Goal: Information Seeking & Learning: Learn about a topic

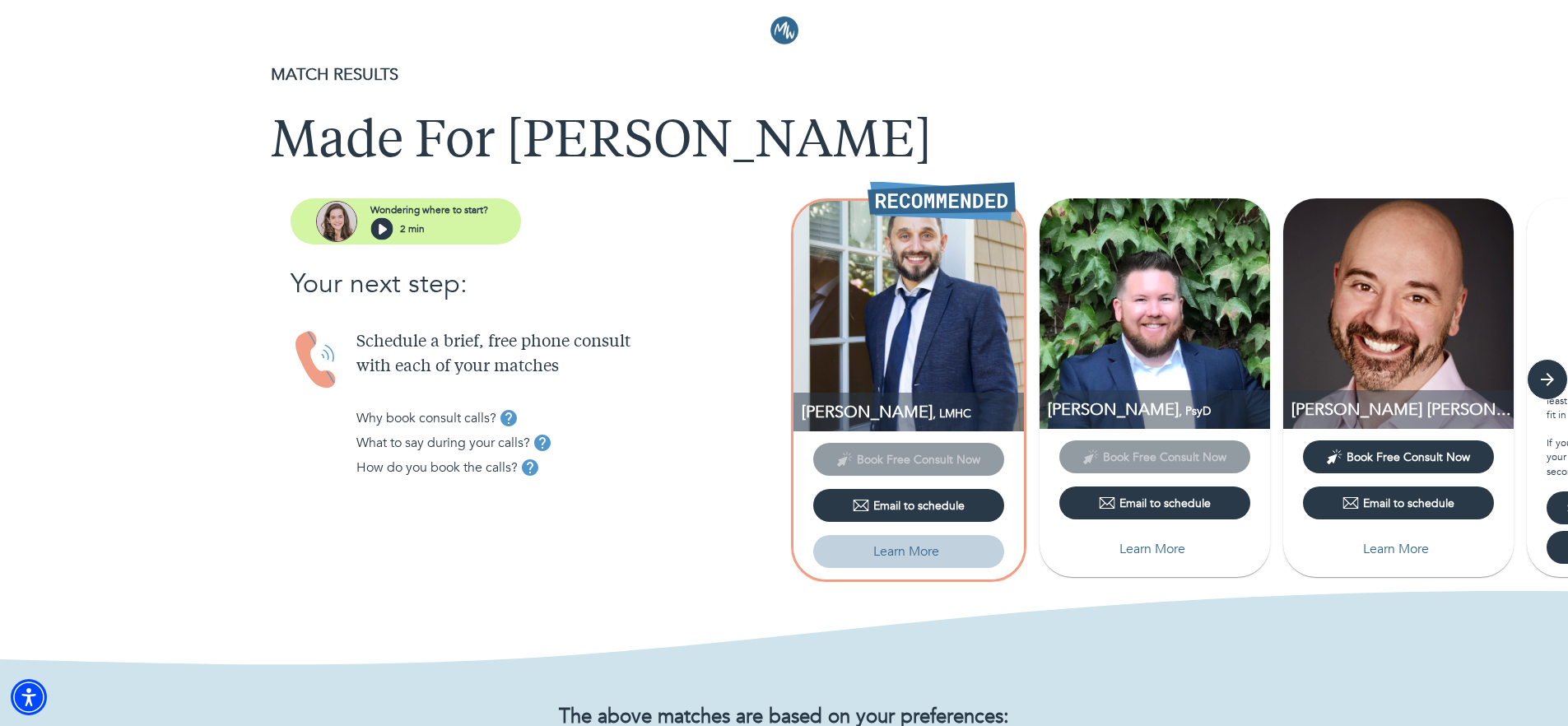
click at [922, 559] on p "Learn More" at bounding box center [906, 551] width 66 height 20
select select "1"
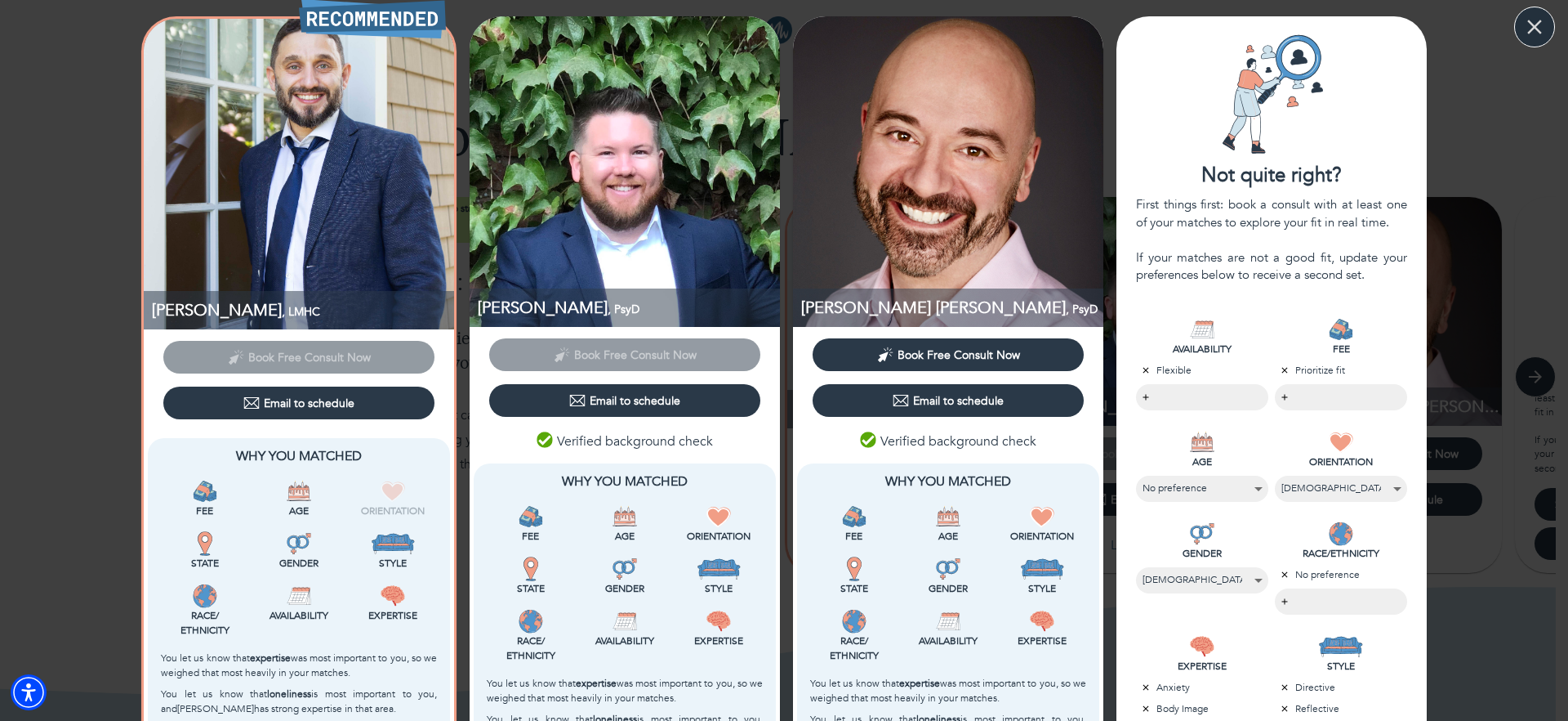
click at [1528, 31] on icon "button" at bounding box center [1535, 26] width 24 height 24
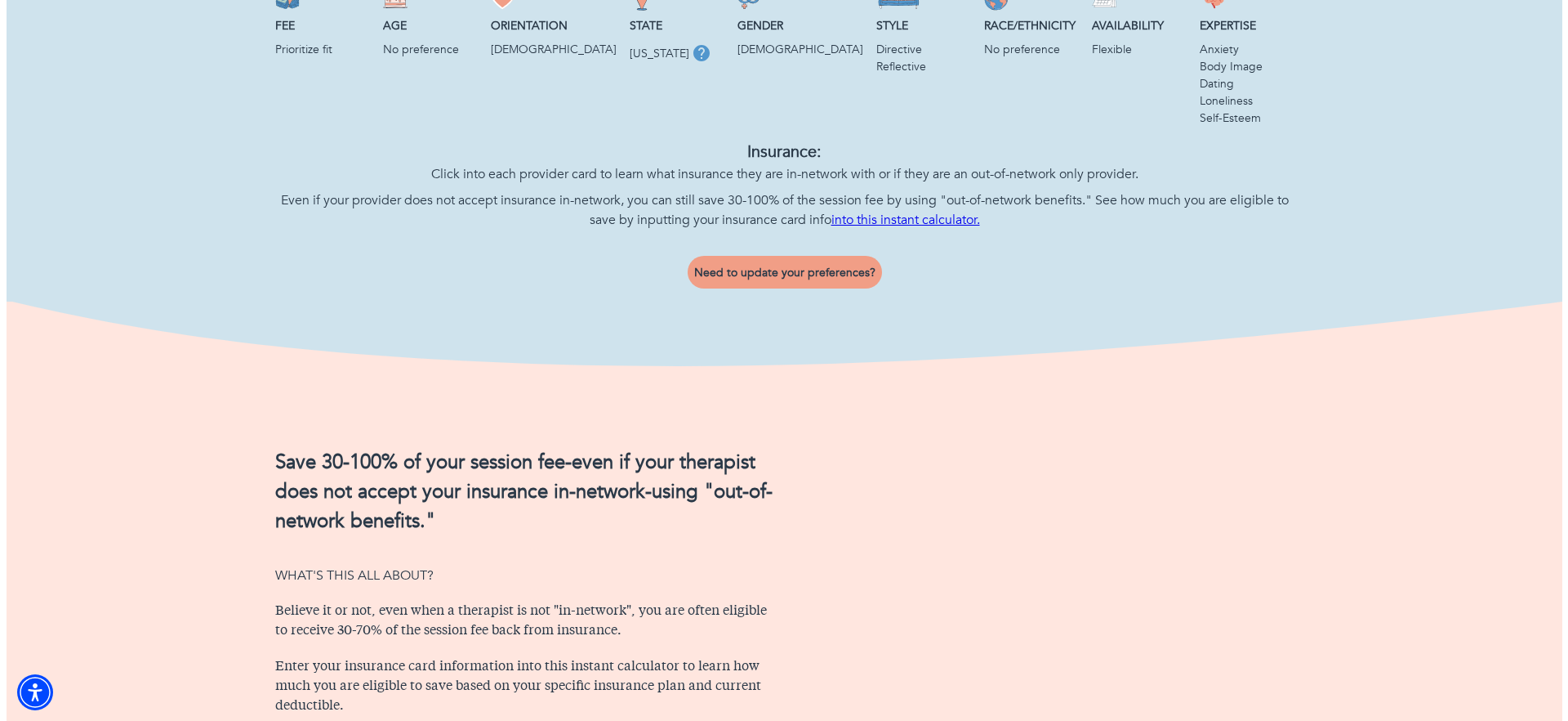
scroll to position [750, 0]
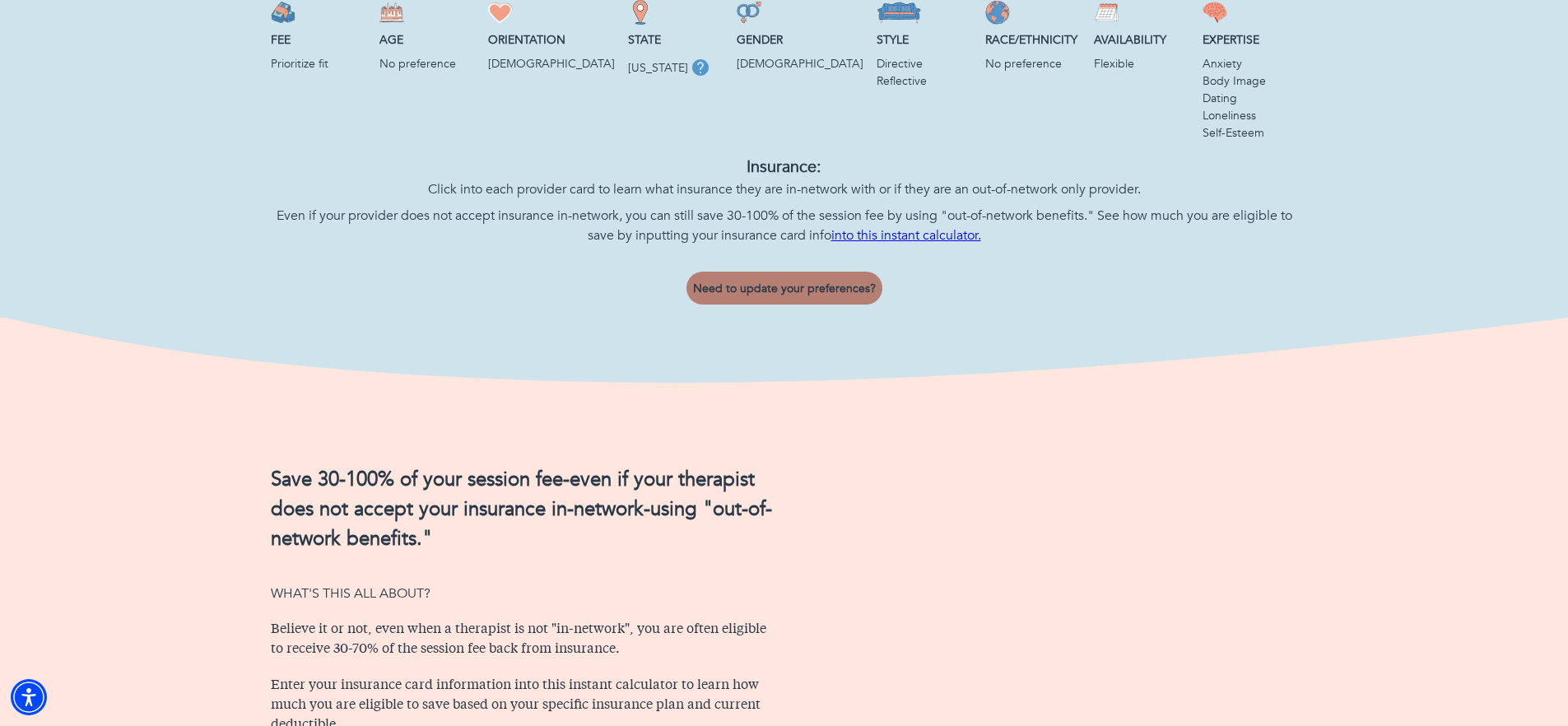
click at [808, 304] on button "Need to update your preferences?" at bounding box center [784, 288] width 196 height 33
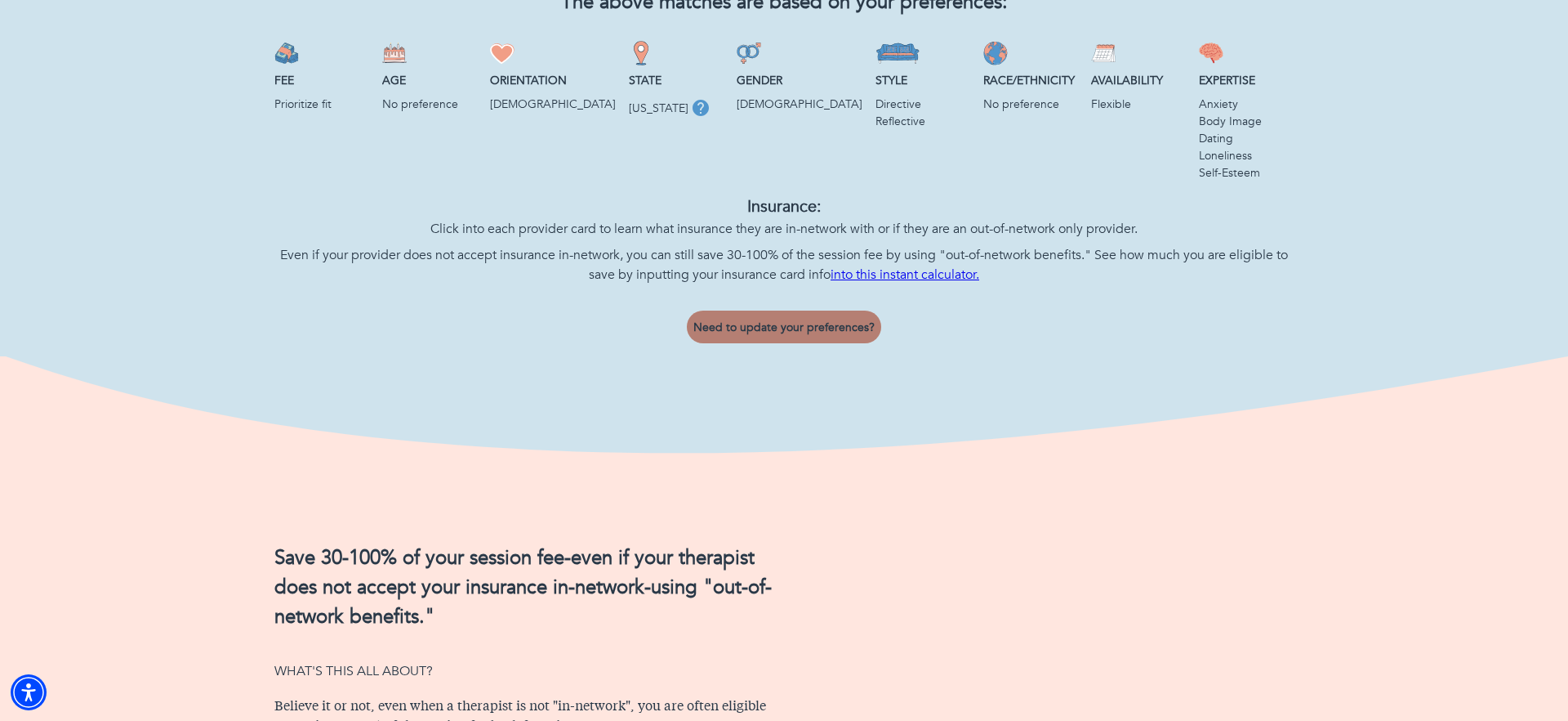
select select "1"
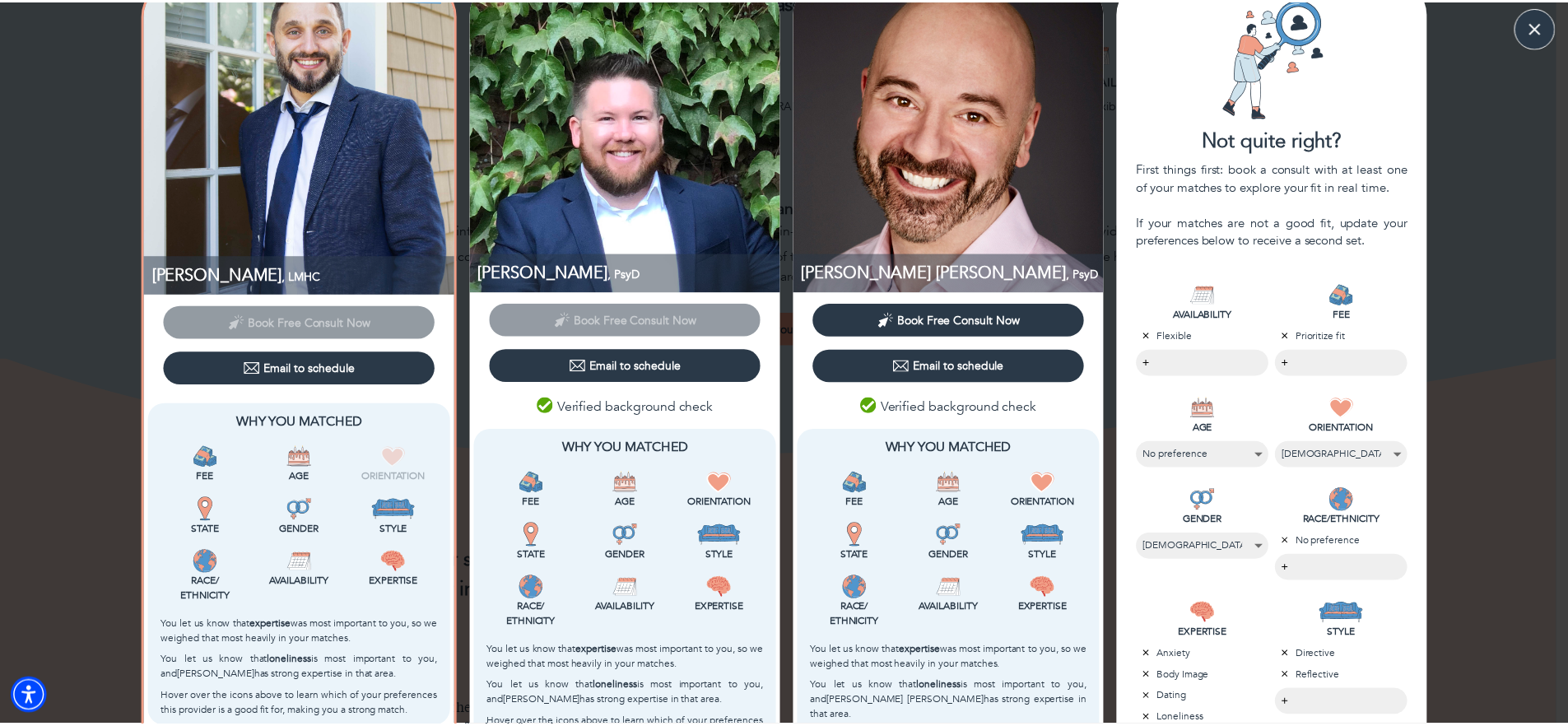
scroll to position [0, 0]
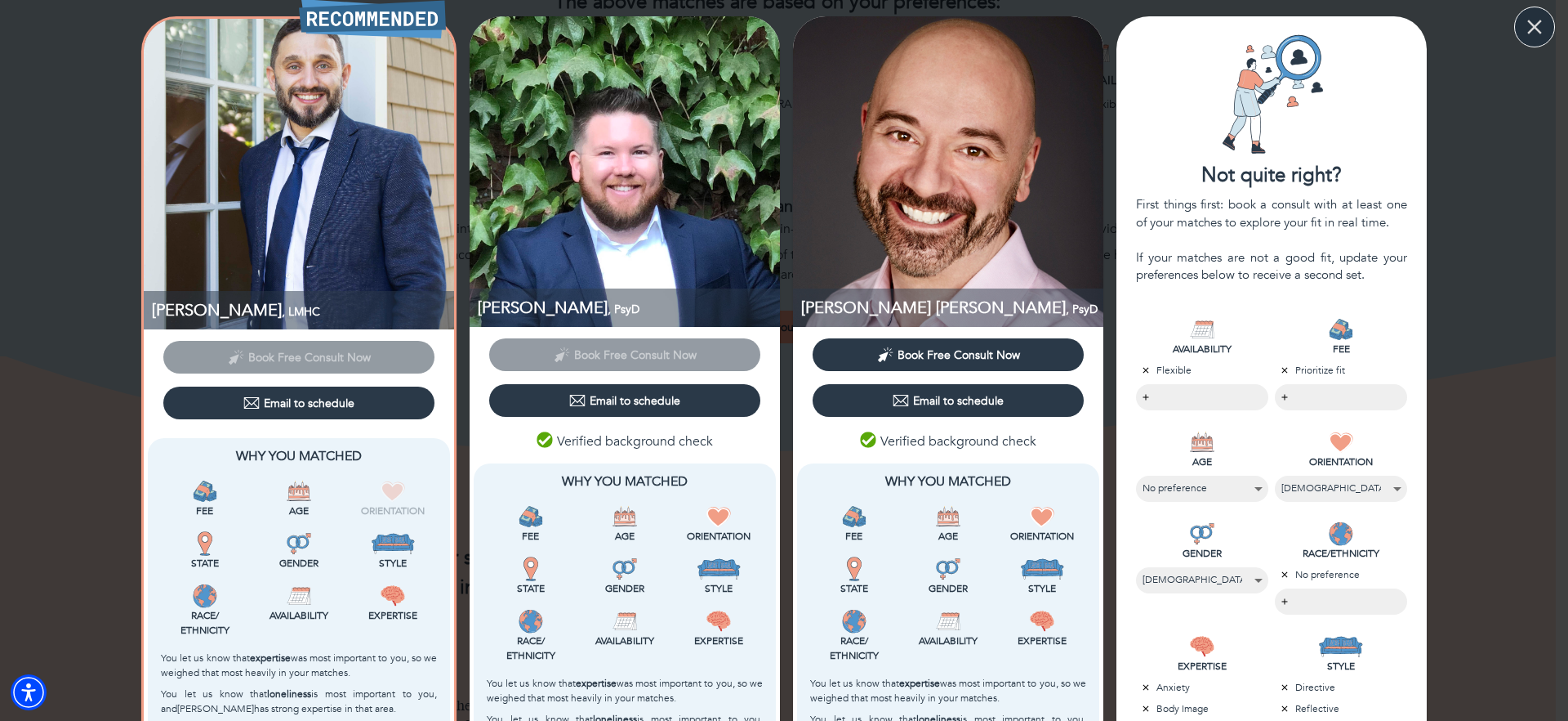
click at [1520, 33] on button "button" at bounding box center [1535, 26] width 41 height 41
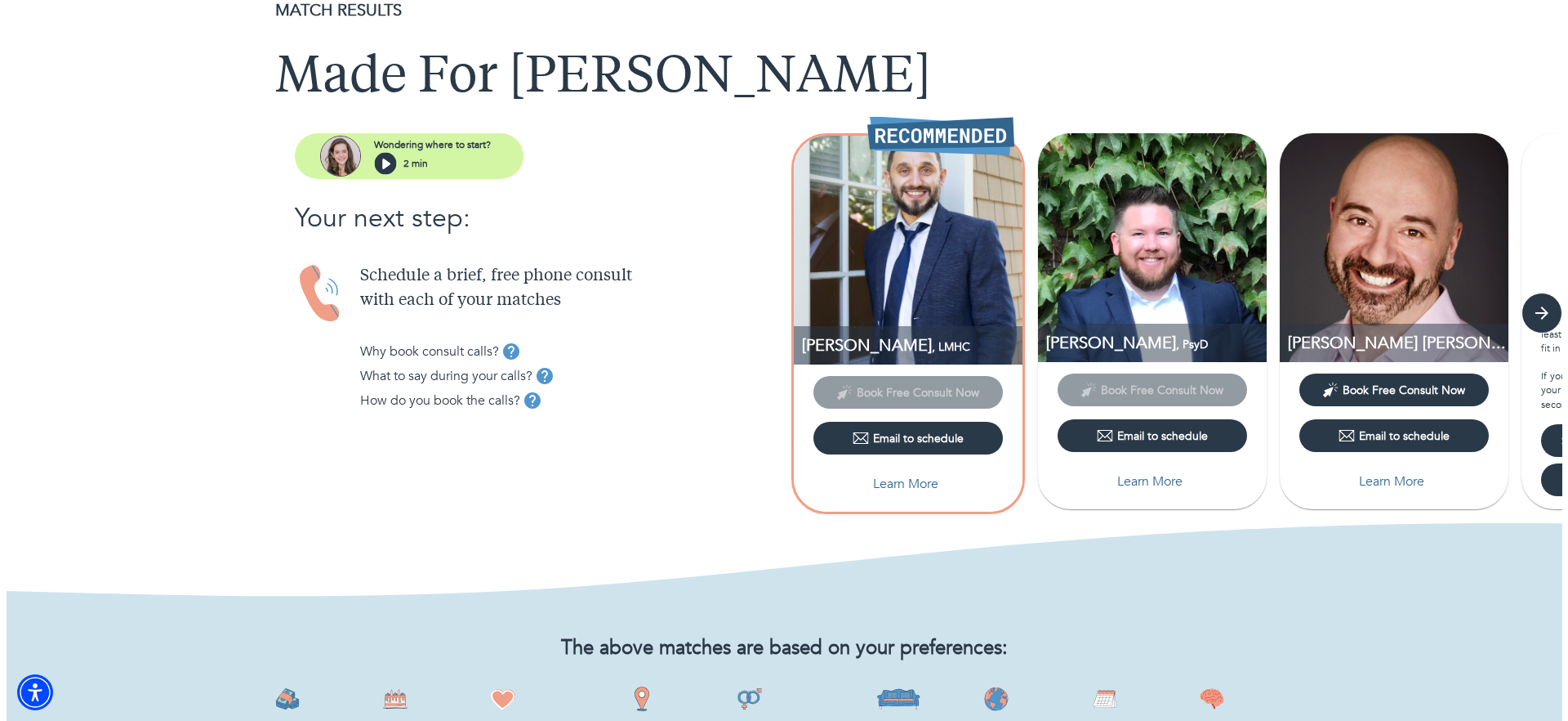
scroll to position [81, 0]
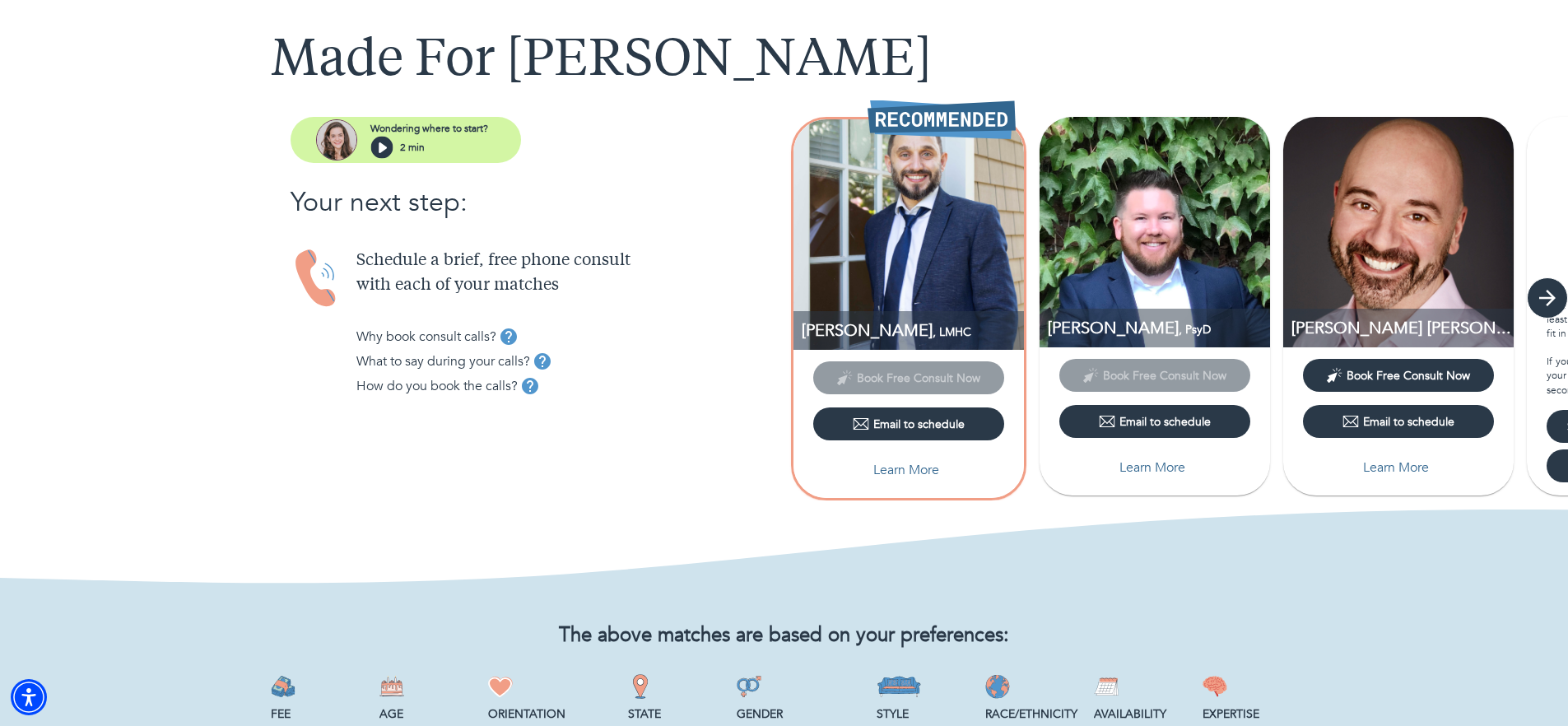
click at [1551, 293] on icon "button" at bounding box center [1547, 298] width 25 height 25
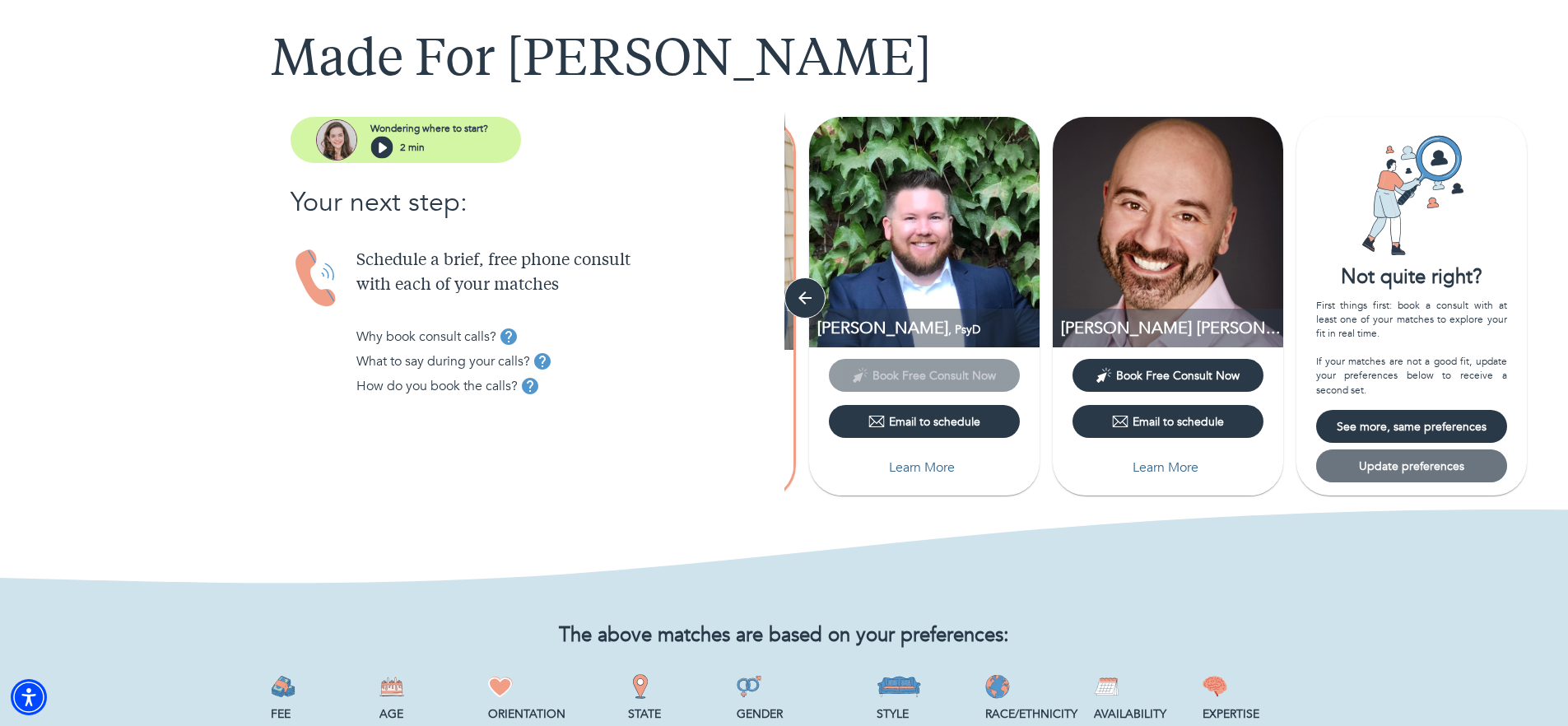
click at [1445, 460] on span "Update preferences" at bounding box center [1412, 466] width 178 height 15
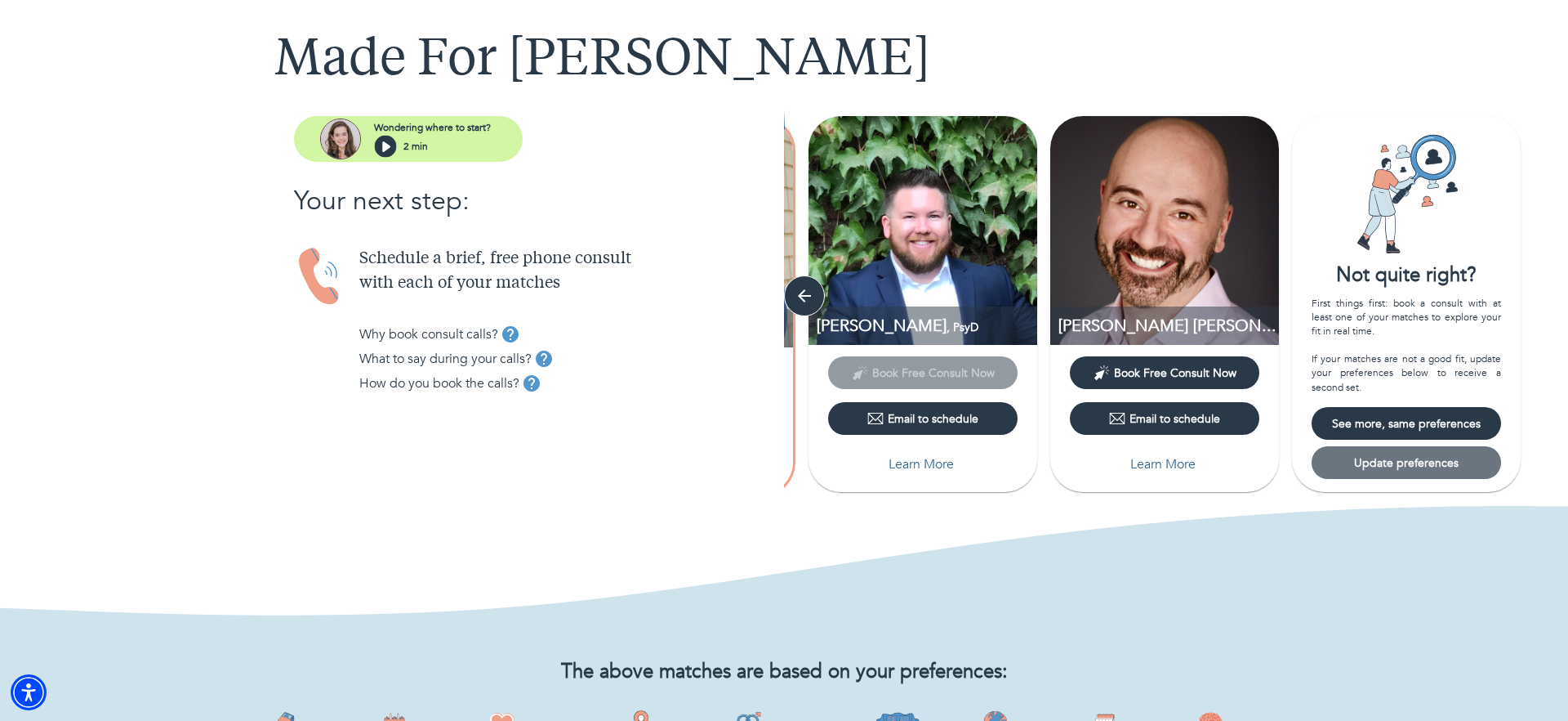
select select "1"
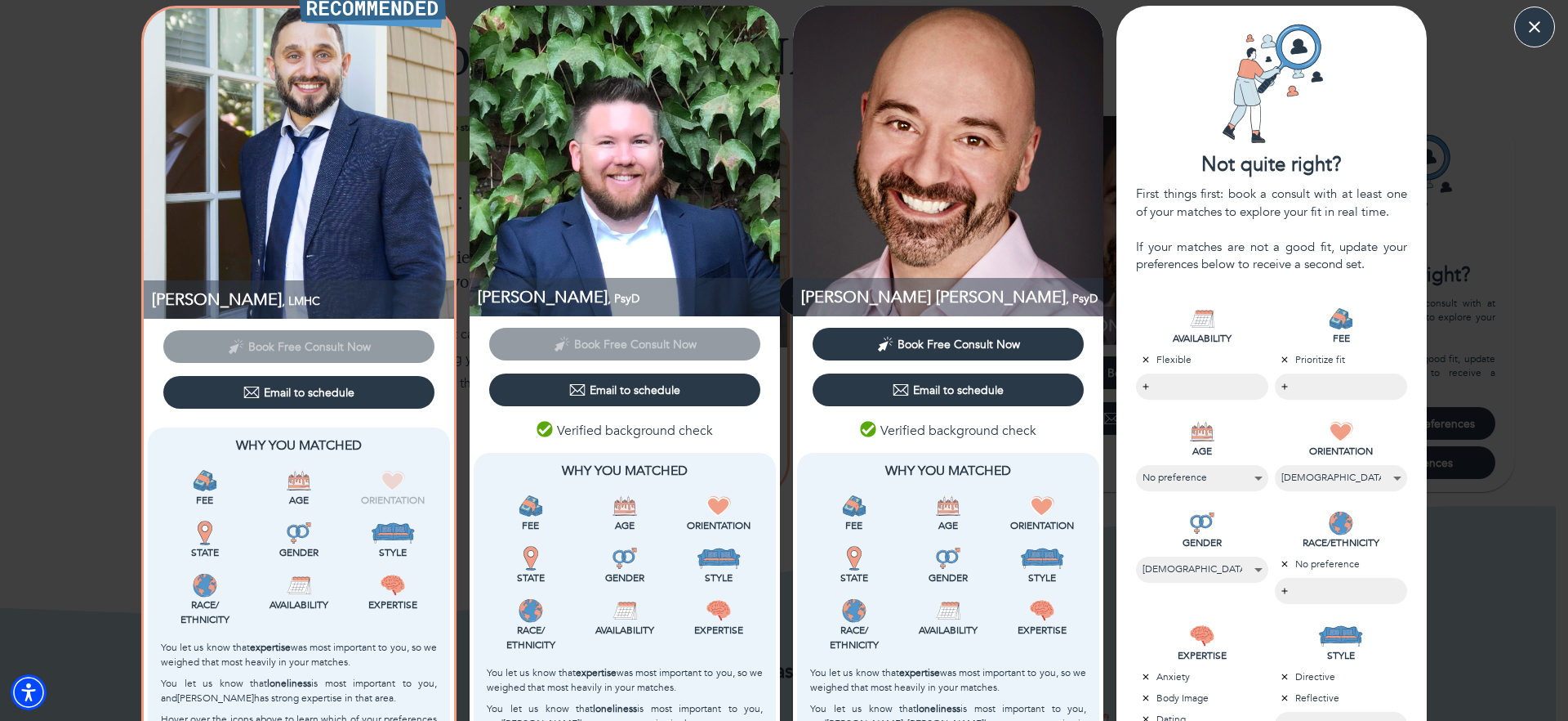
scroll to position [62, 0]
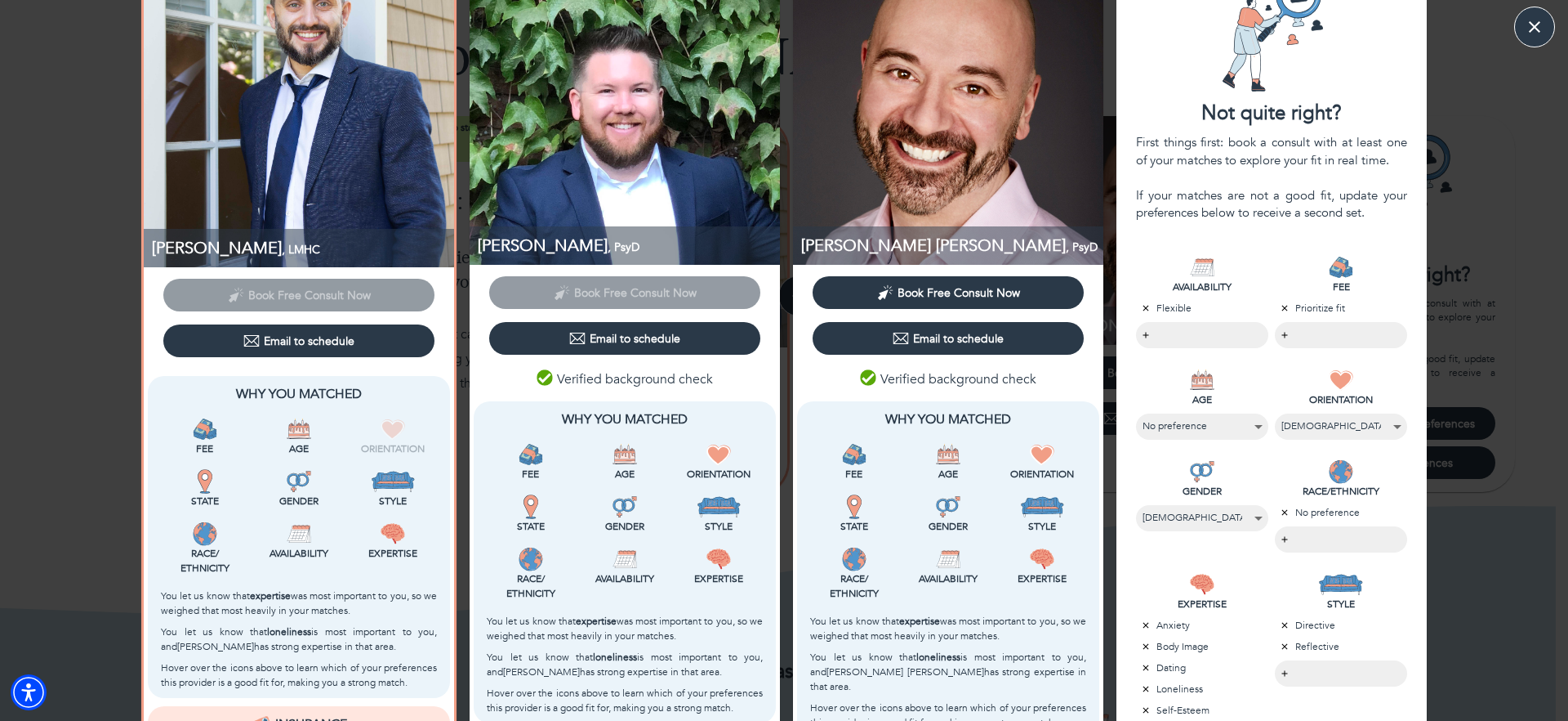
click at [1283, 330] on body "MATCH RESULTS Made For [PERSON_NAME] where to start? 2 min Your next step: Sche…" at bounding box center [784, 279] width 1568 height 721
click at [1408, 235] on div at bounding box center [784, 360] width 1568 height 721
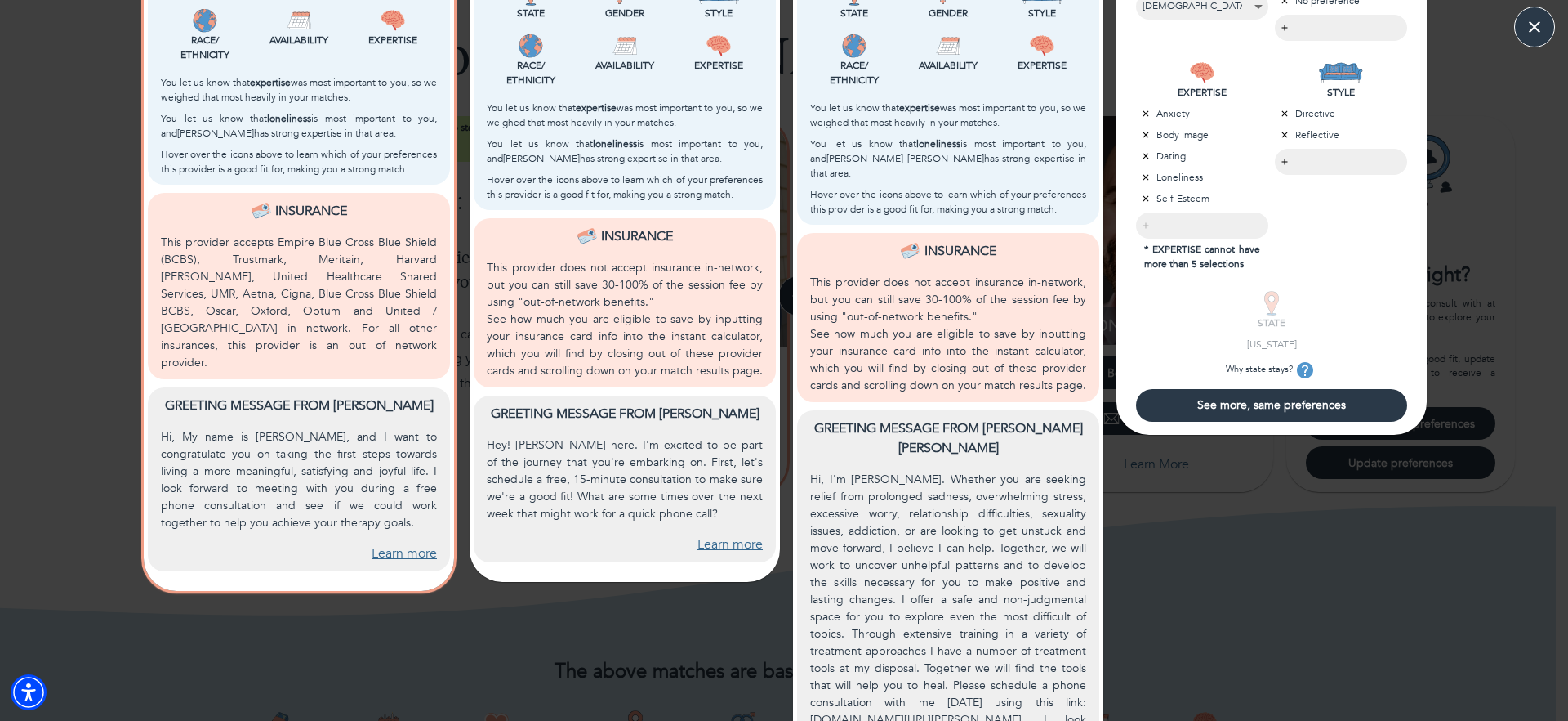
click at [1223, 397] on span "See more, same preferences" at bounding box center [1272, 405] width 258 height 15
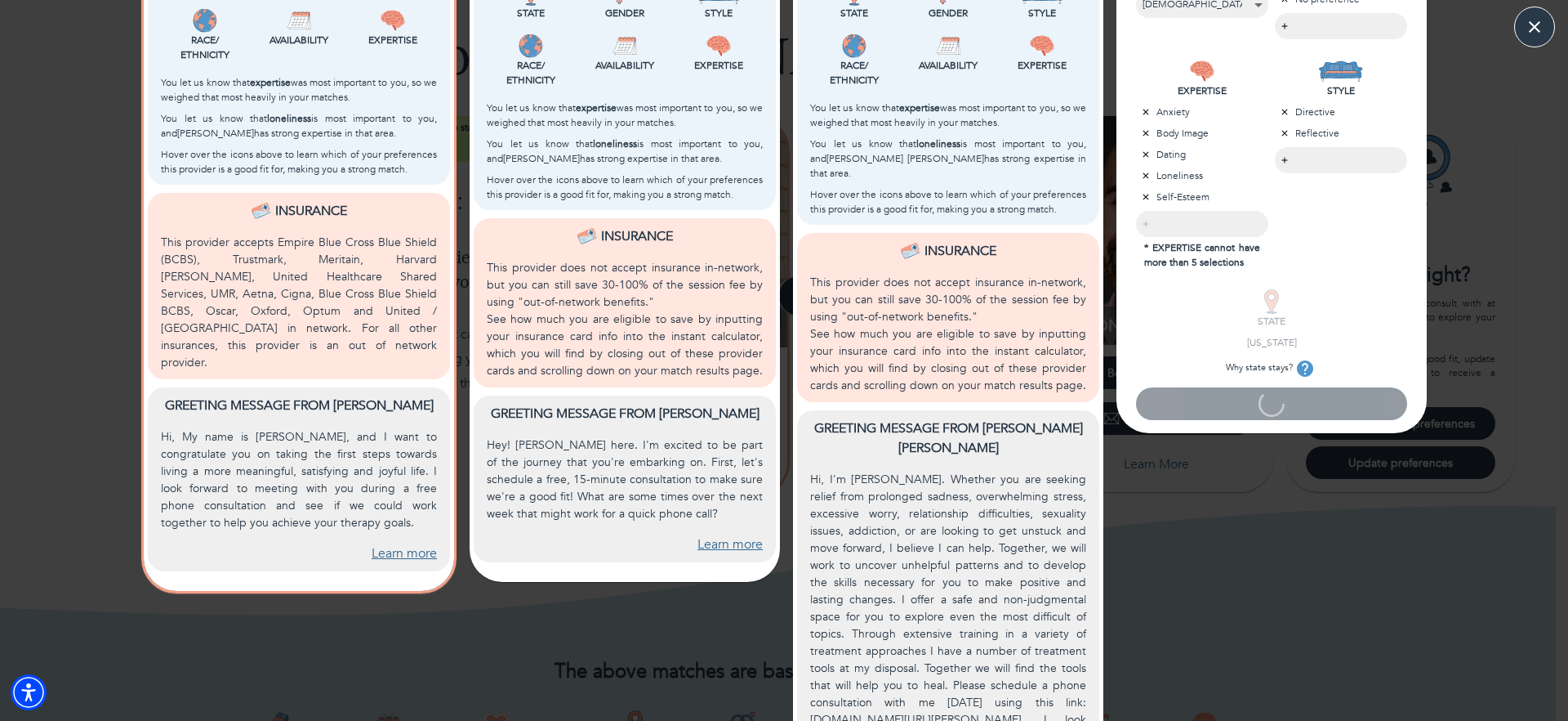
scroll to position [0, 0]
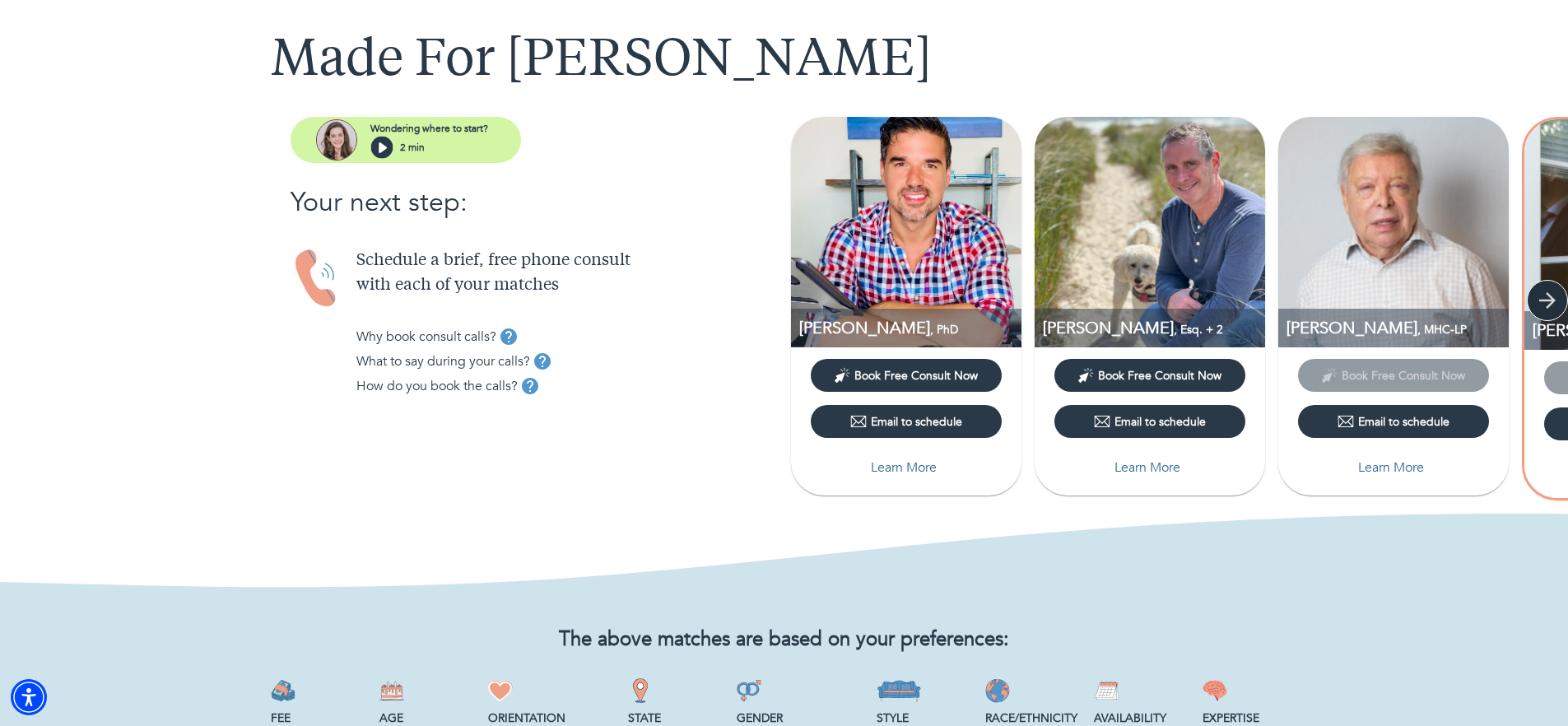
click at [1543, 300] on icon "button" at bounding box center [1547, 300] width 16 height 16
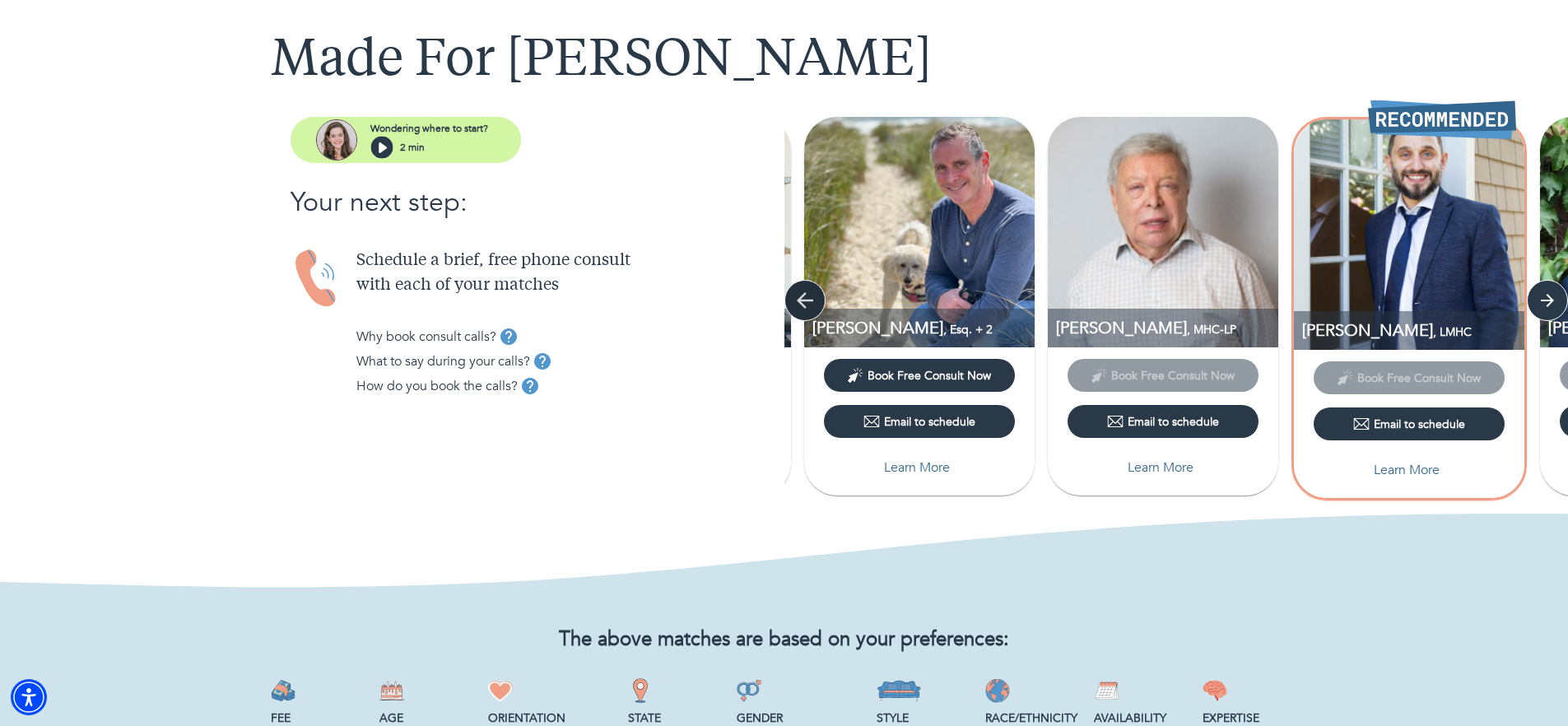
click at [789, 295] on button "button" at bounding box center [804, 299] width 41 height 41
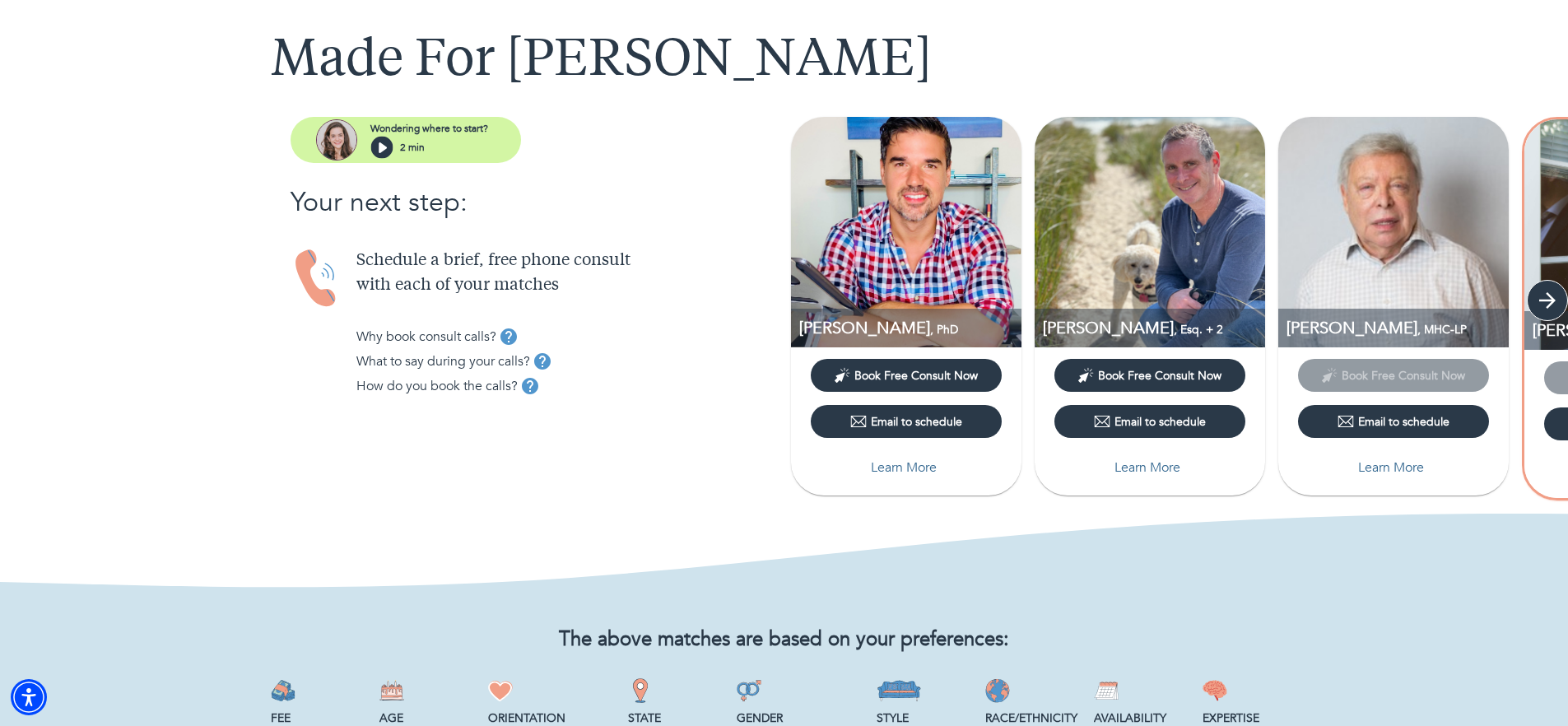
click at [1556, 304] on icon "button" at bounding box center [1547, 299] width 25 height 25
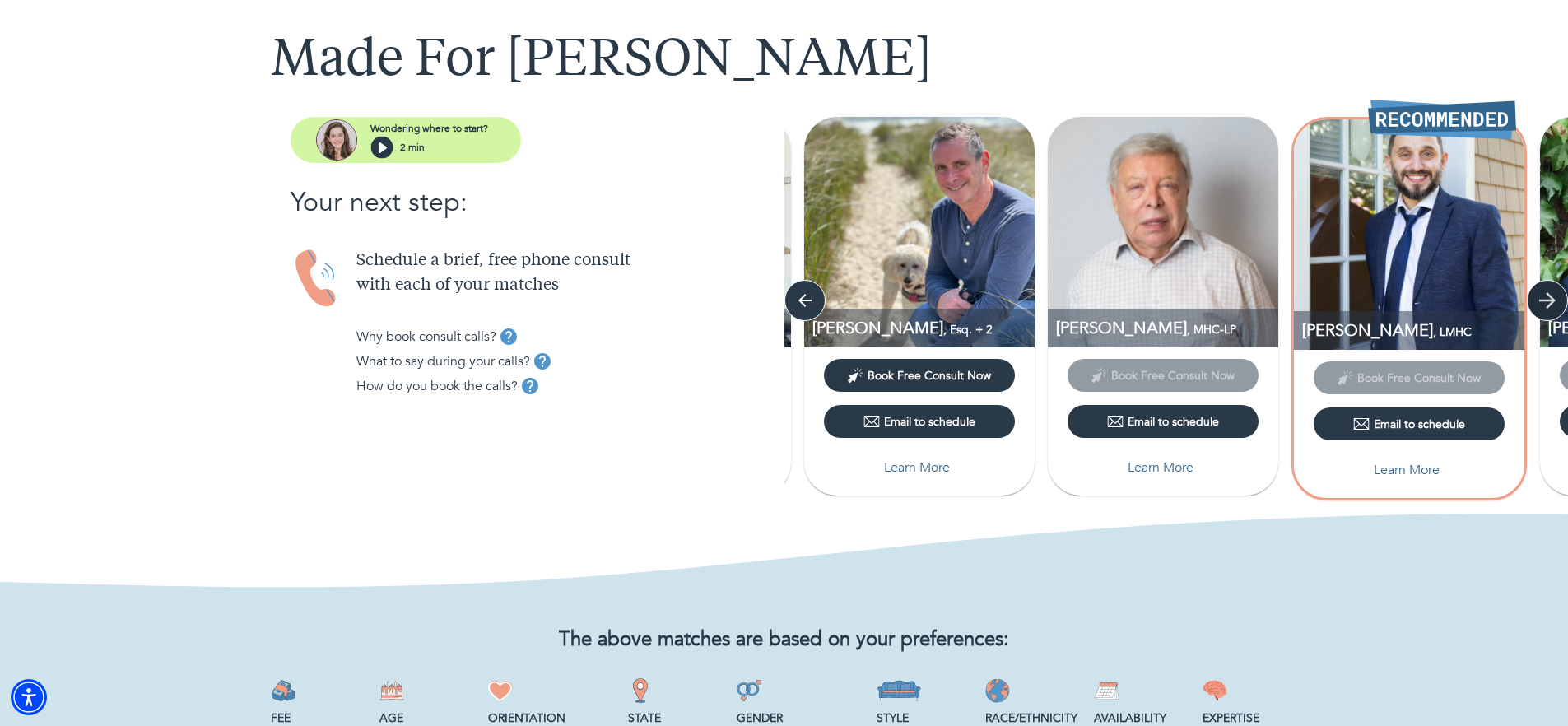
click at [1556, 304] on icon "button" at bounding box center [1547, 299] width 25 height 25
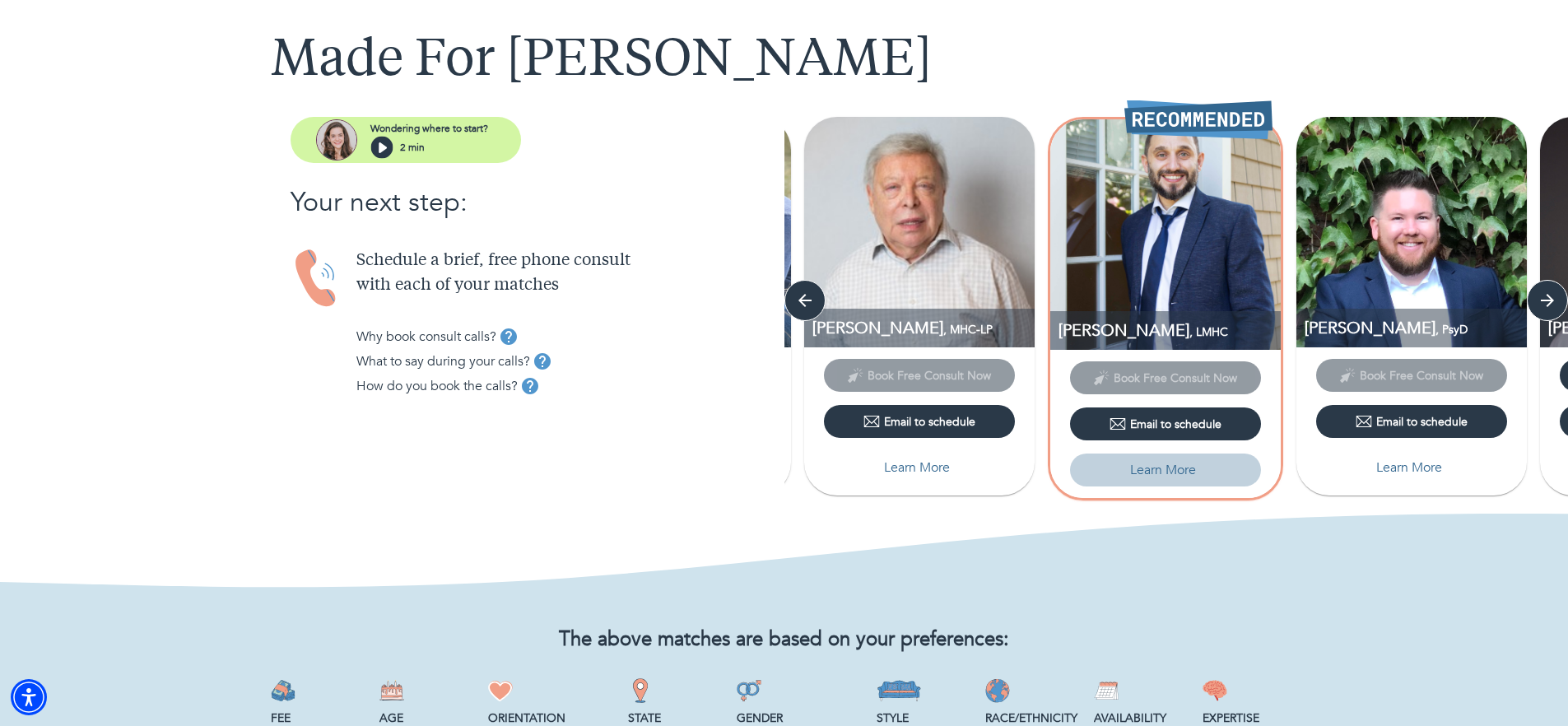
click at [1162, 470] on p "Learn More" at bounding box center [1163, 470] width 66 height 20
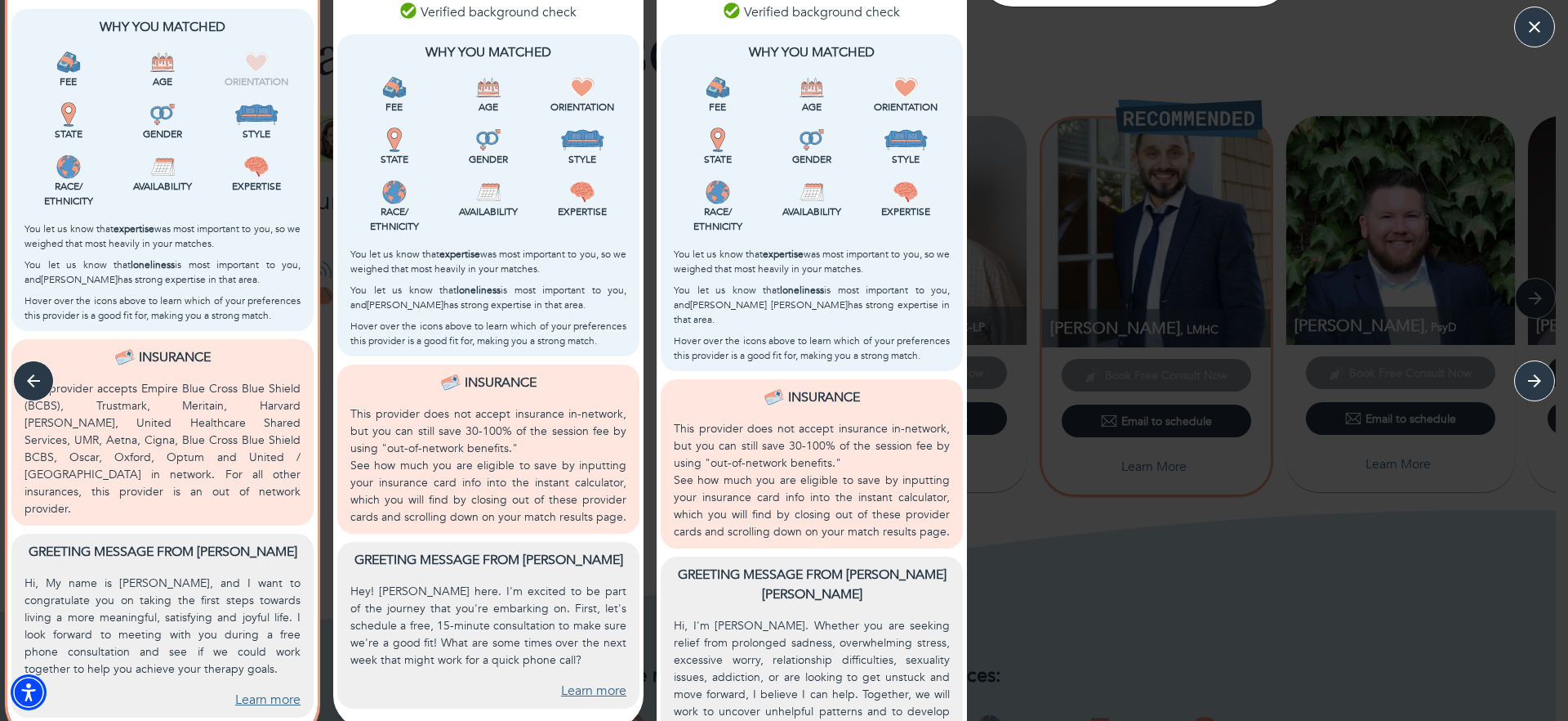
scroll to position [607, 0]
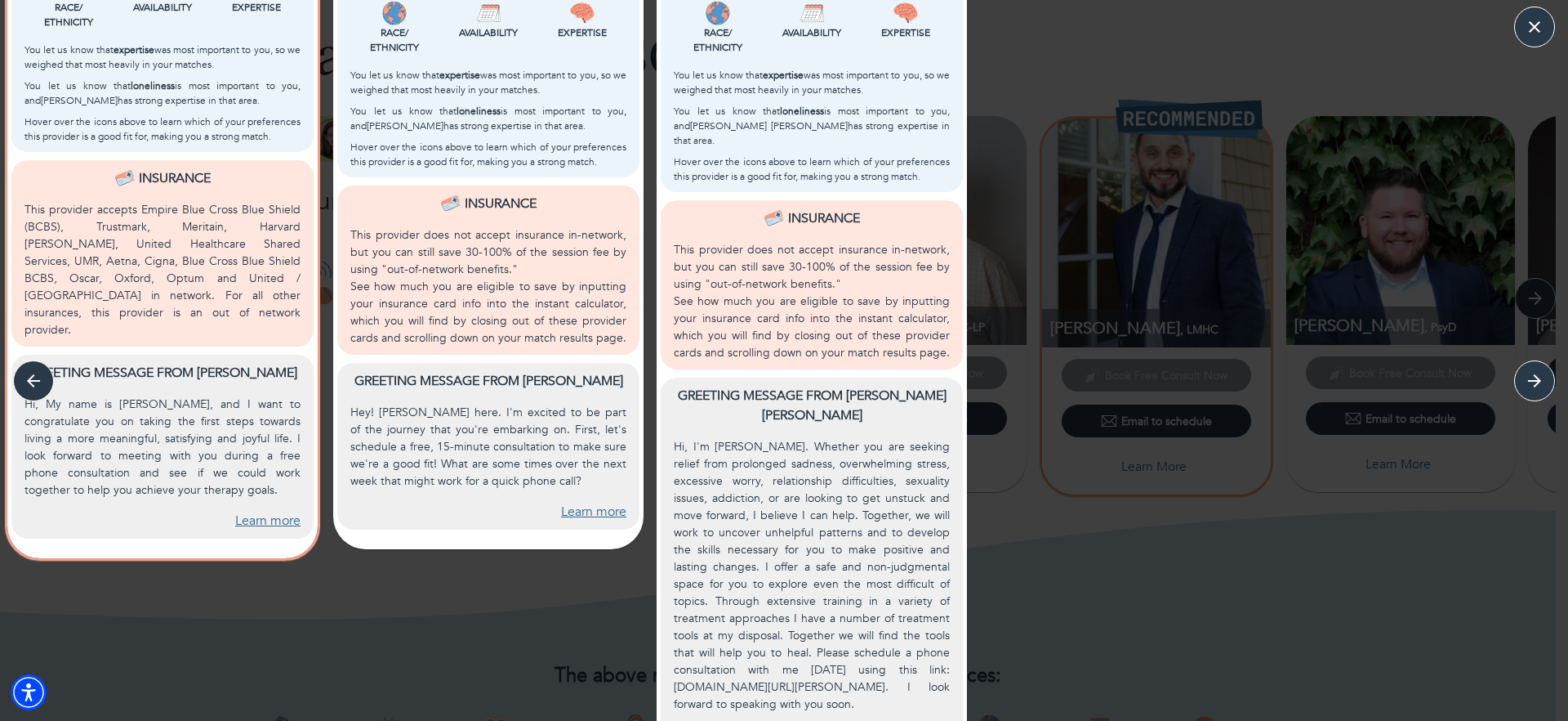
click at [271, 511] on link "Learn more" at bounding box center [268, 520] width 66 height 19
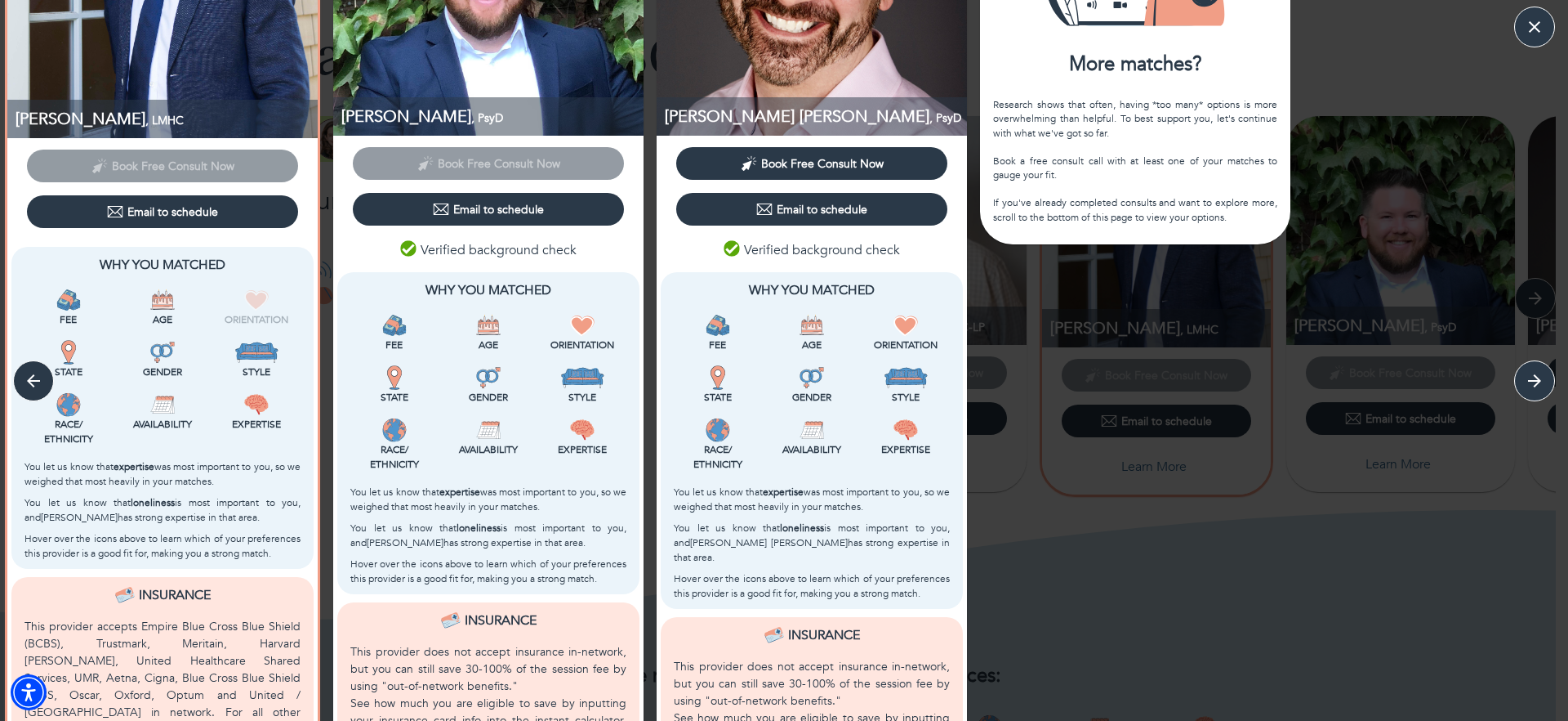
scroll to position [541, 0]
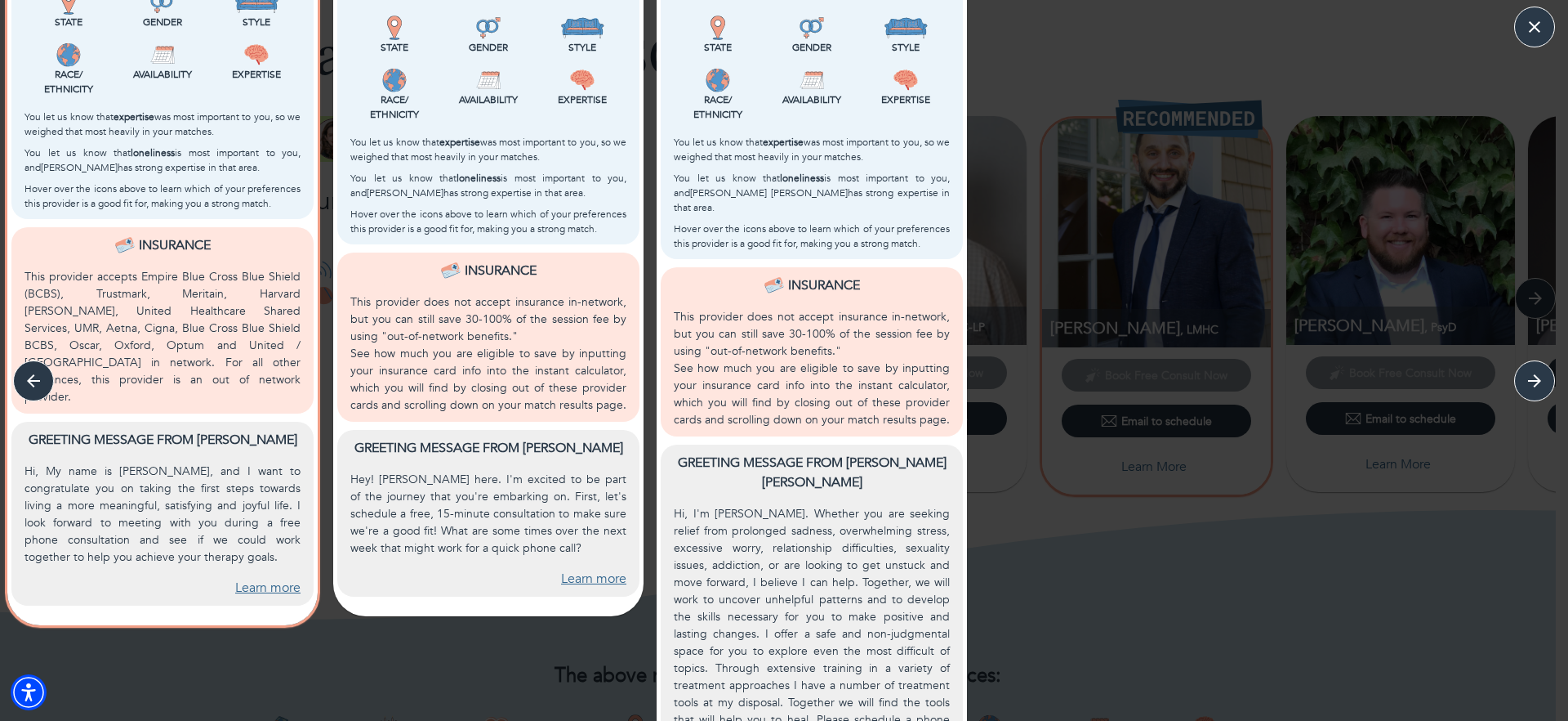
click at [259, 579] on link "Learn more" at bounding box center [268, 588] width 66 height 19
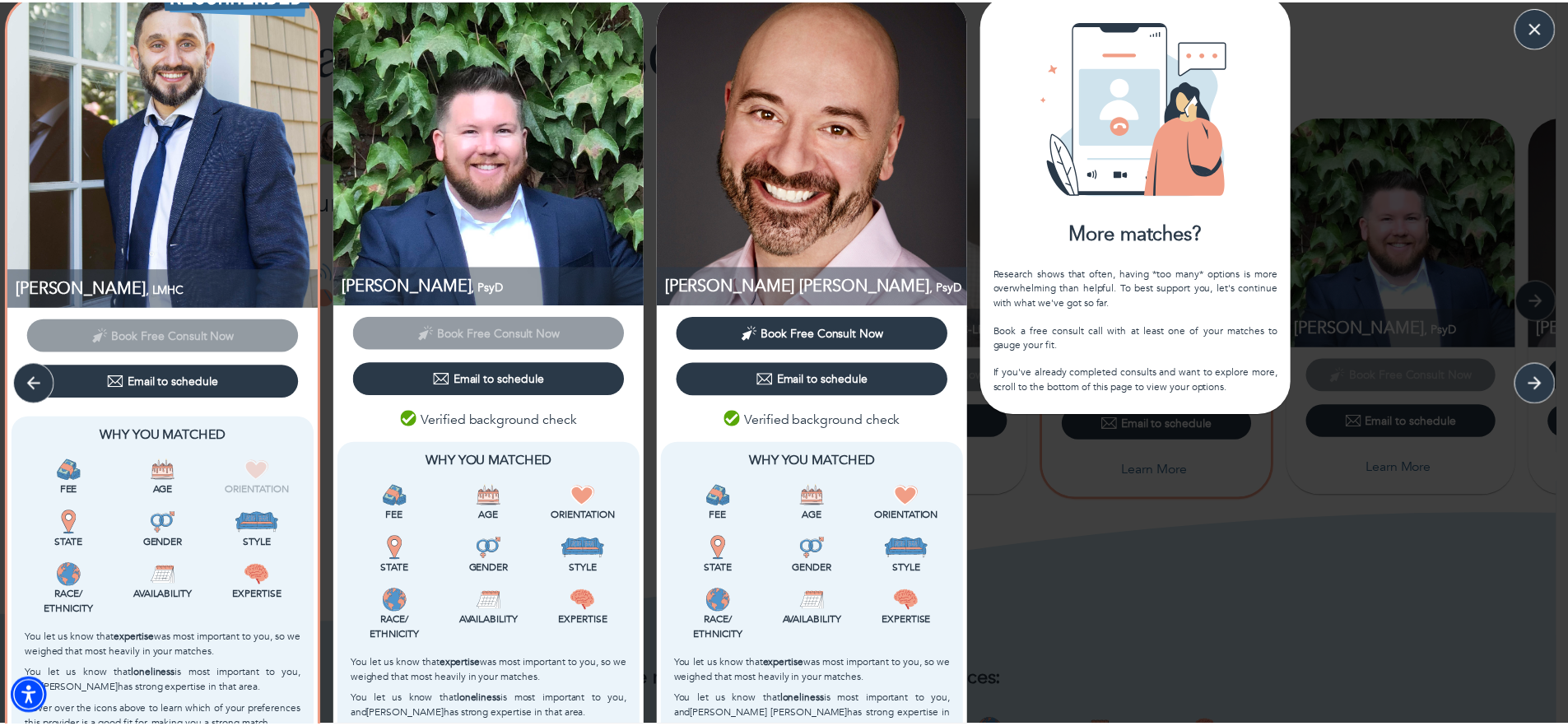
scroll to position [0, 0]
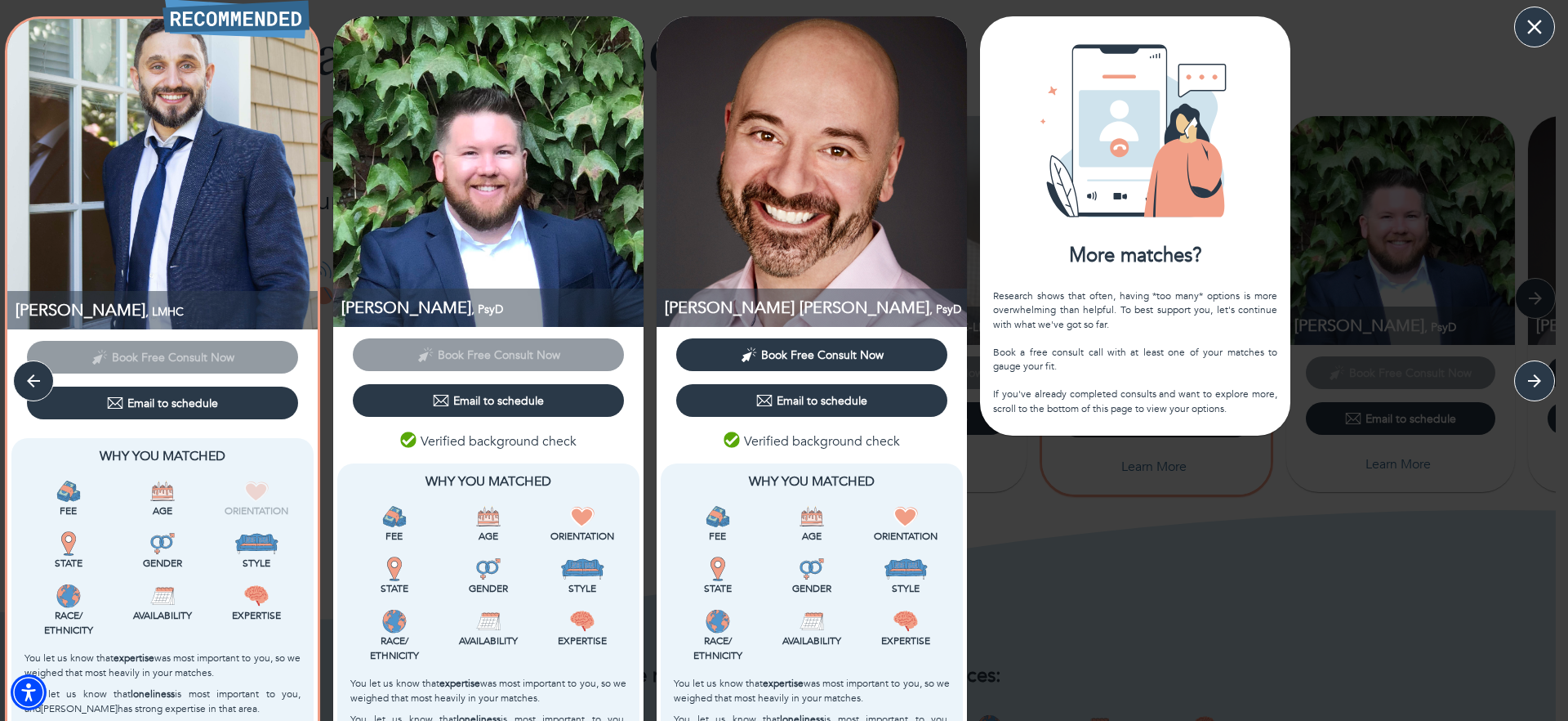
click at [1535, 22] on icon "button" at bounding box center [1535, 26] width 24 height 24
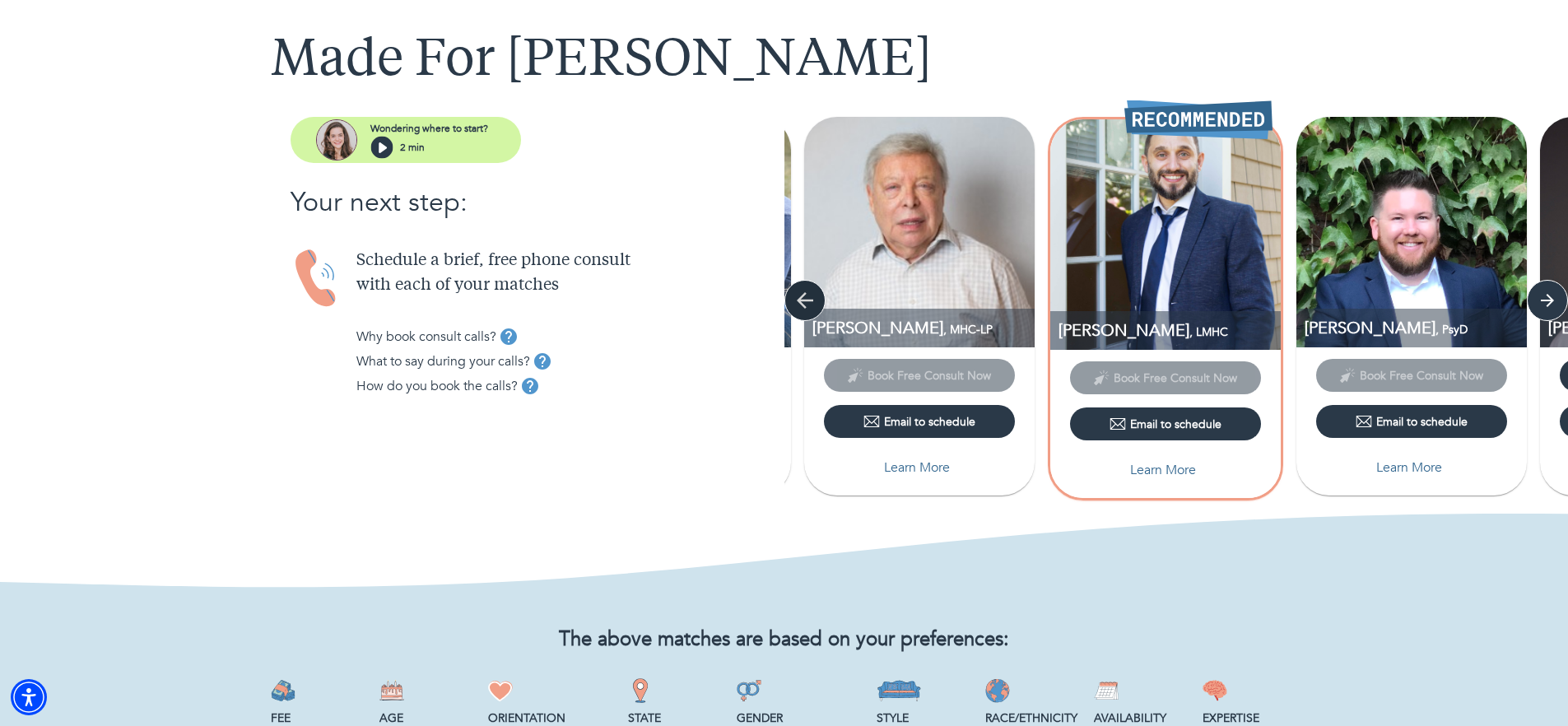
click at [805, 296] on icon "button" at bounding box center [804, 299] width 25 height 25
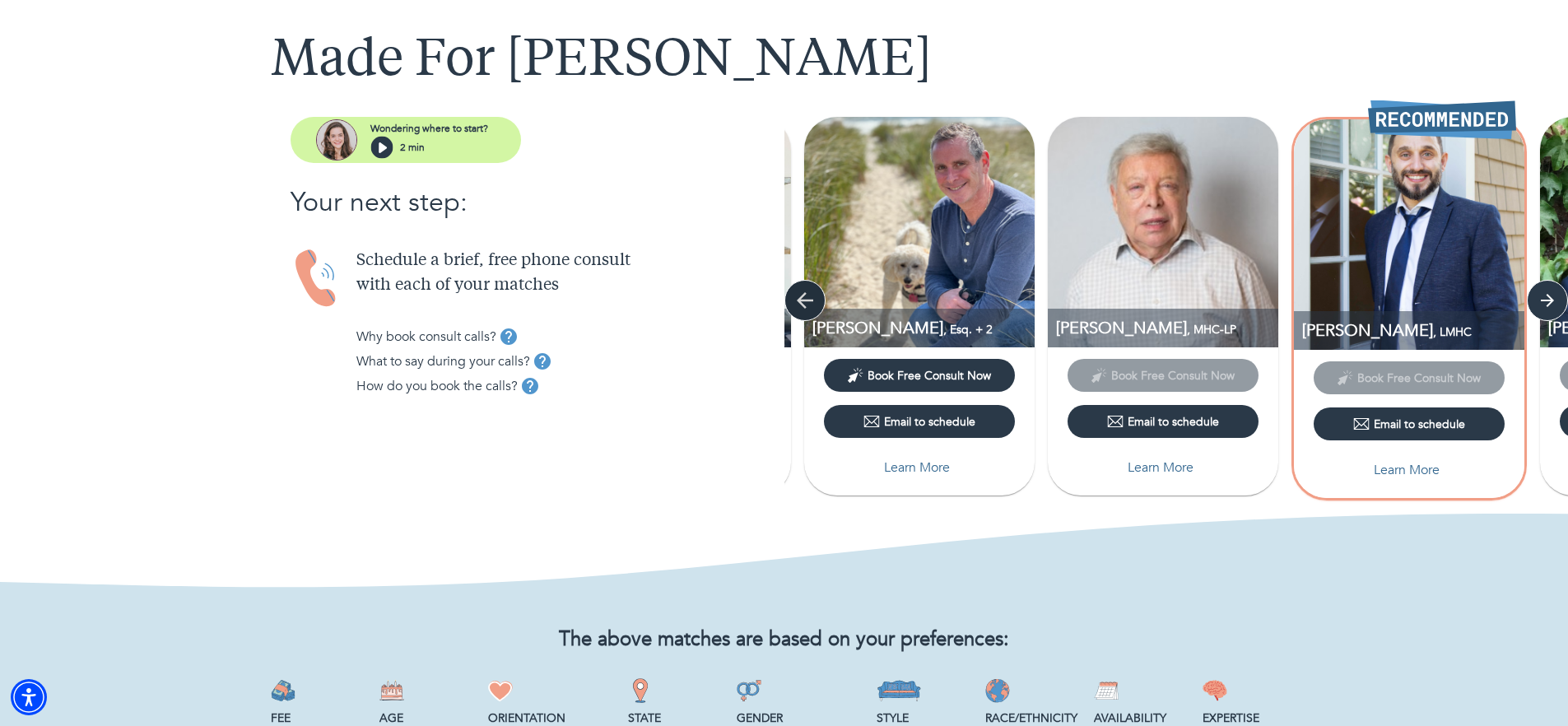
click at [805, 296] on icon "button" at bounding box center [804, 299] width 25 height 25
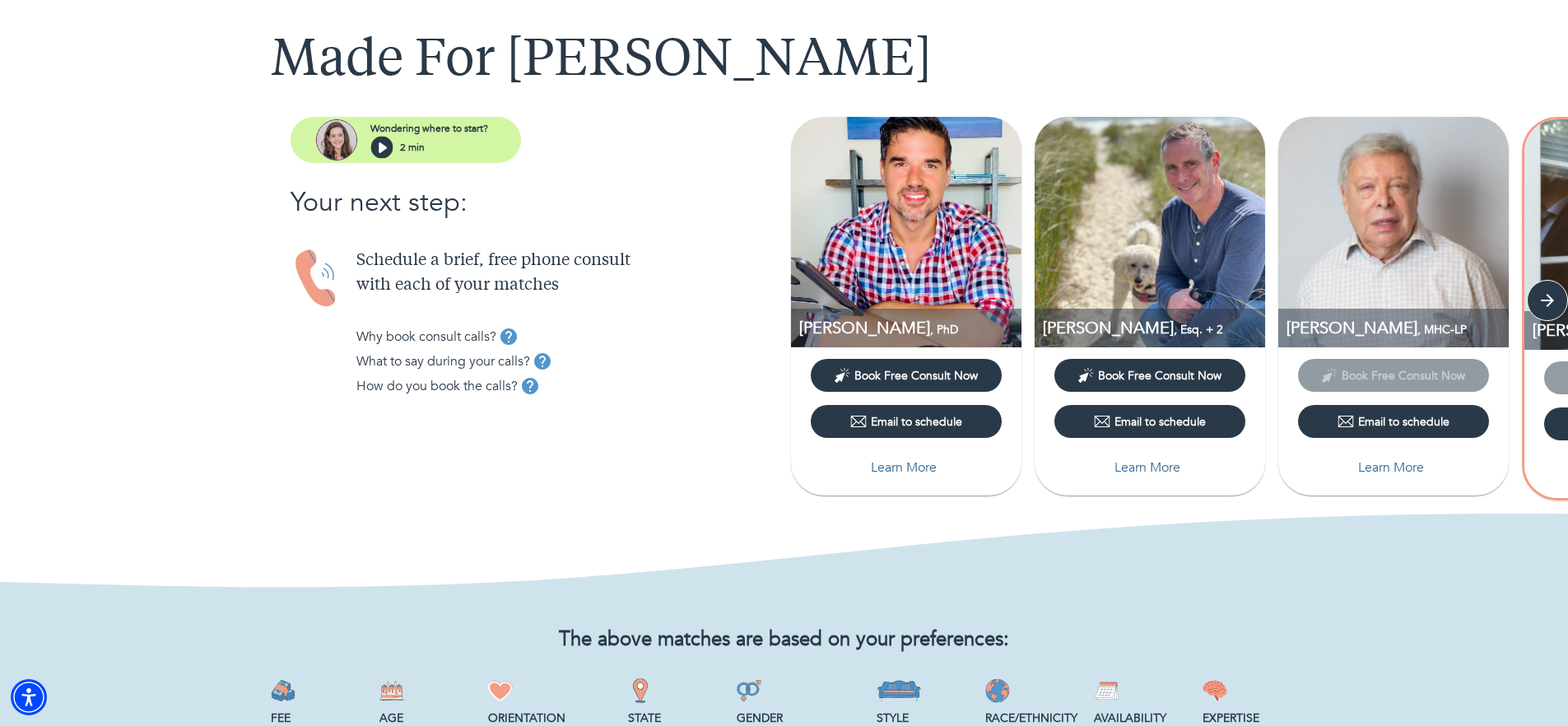
click at [805, 296] on img at bounding box center [906, 232] width 231 height 231
click at [1553, 309] on icon "button" at bounding box center [1547, 299] width 25 height 25
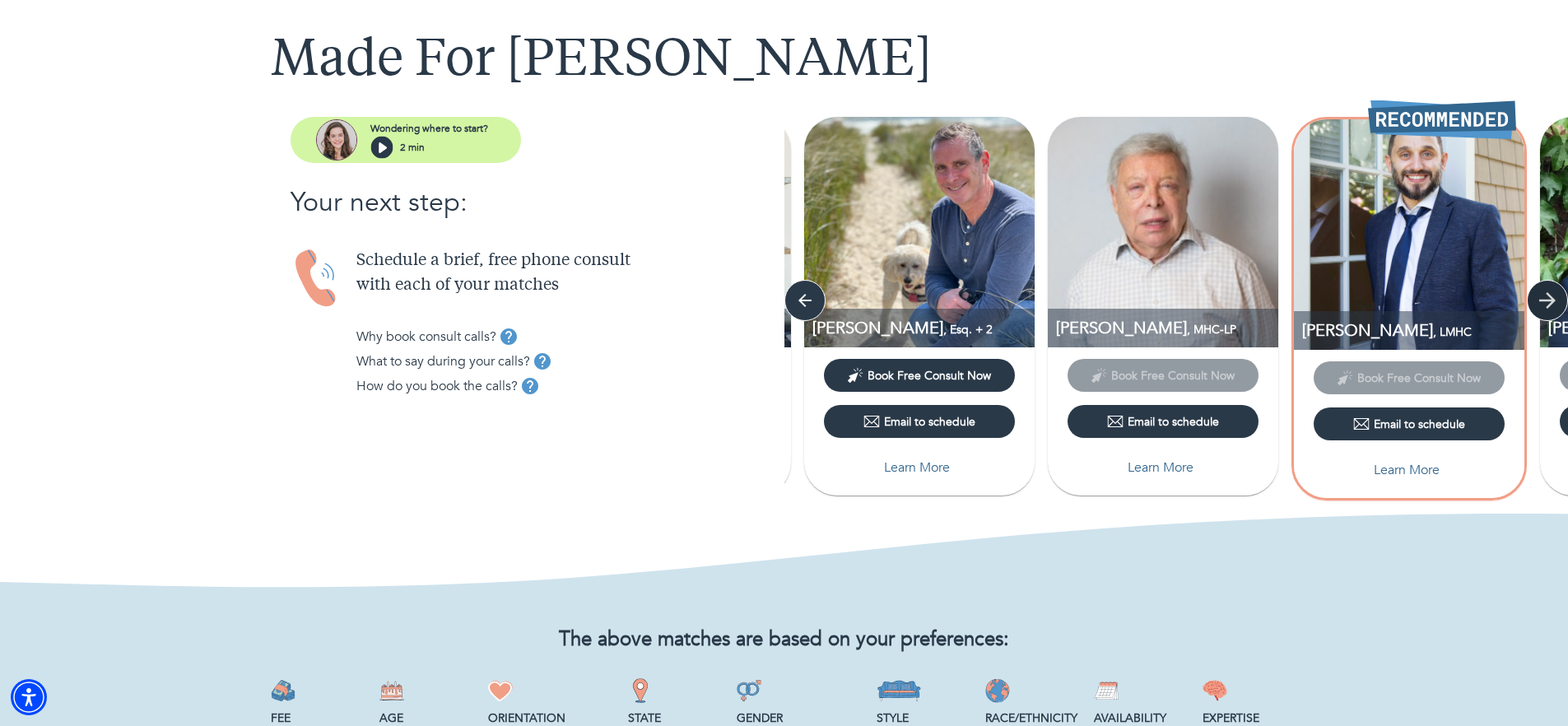
click at [1553, 309] on icon "button" at bounding box center [1547, 299] width 25 height 25
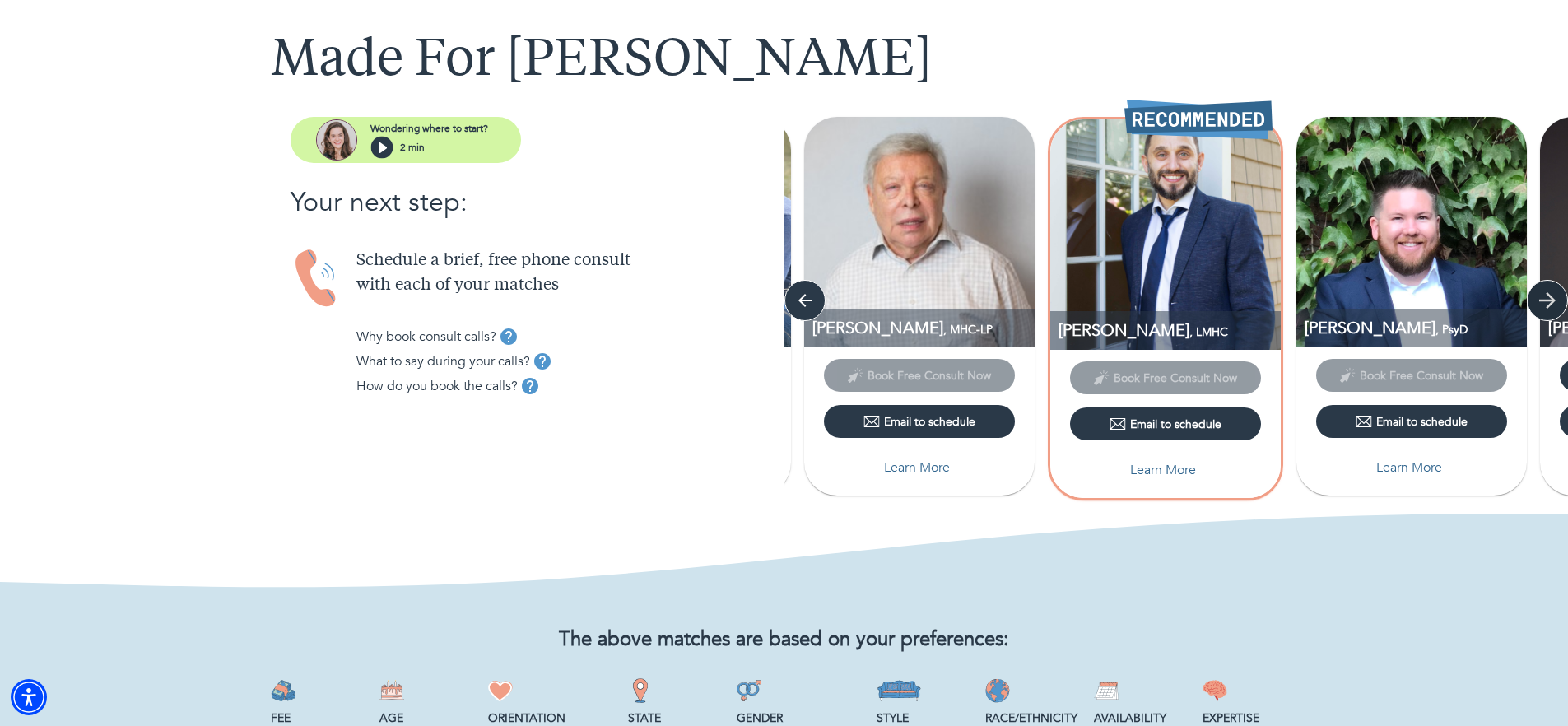
click at [1543, 302] on icon "button" at bounding box center [1547, 299] width 25 height 25
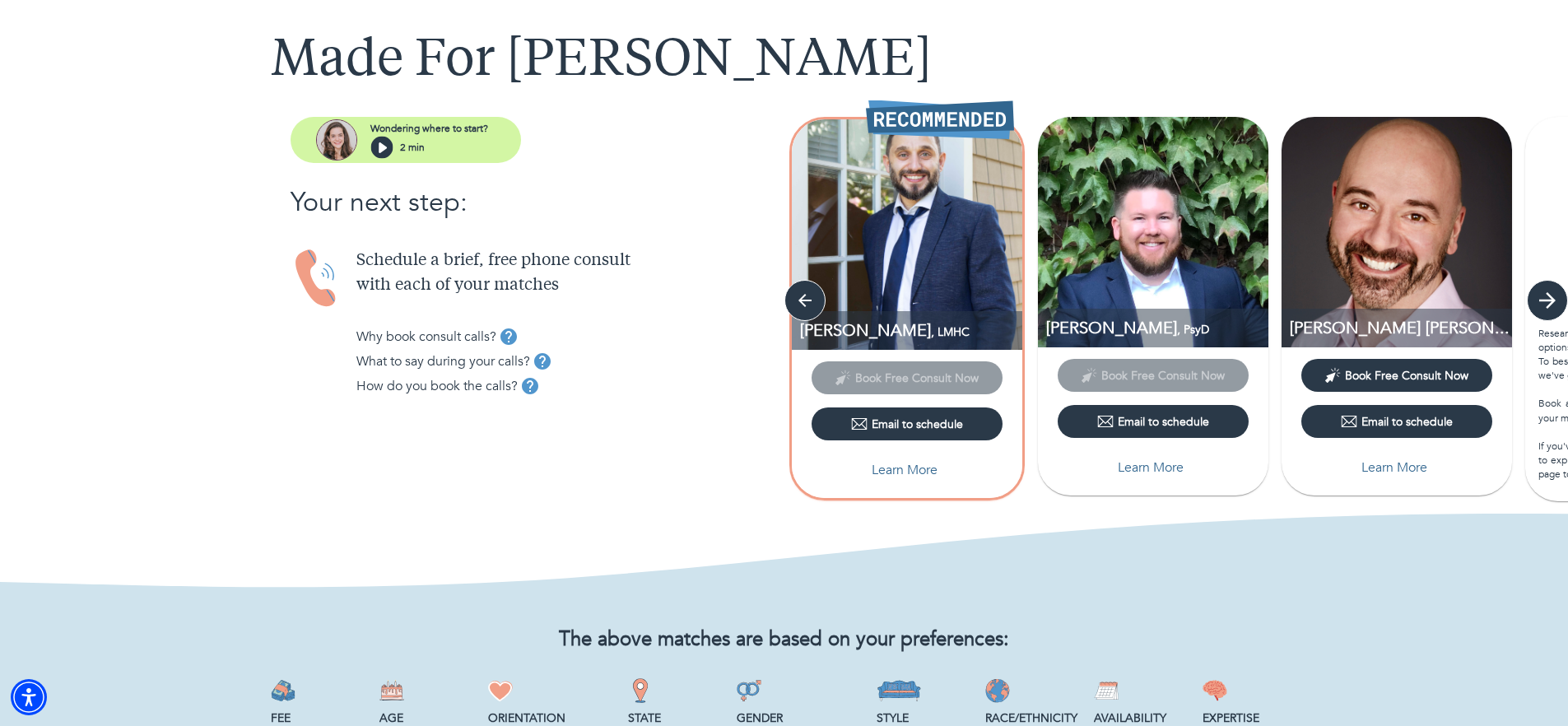
click at [1530, 291] on button "button" at bounding box center [1547, 299] width 41 height 41
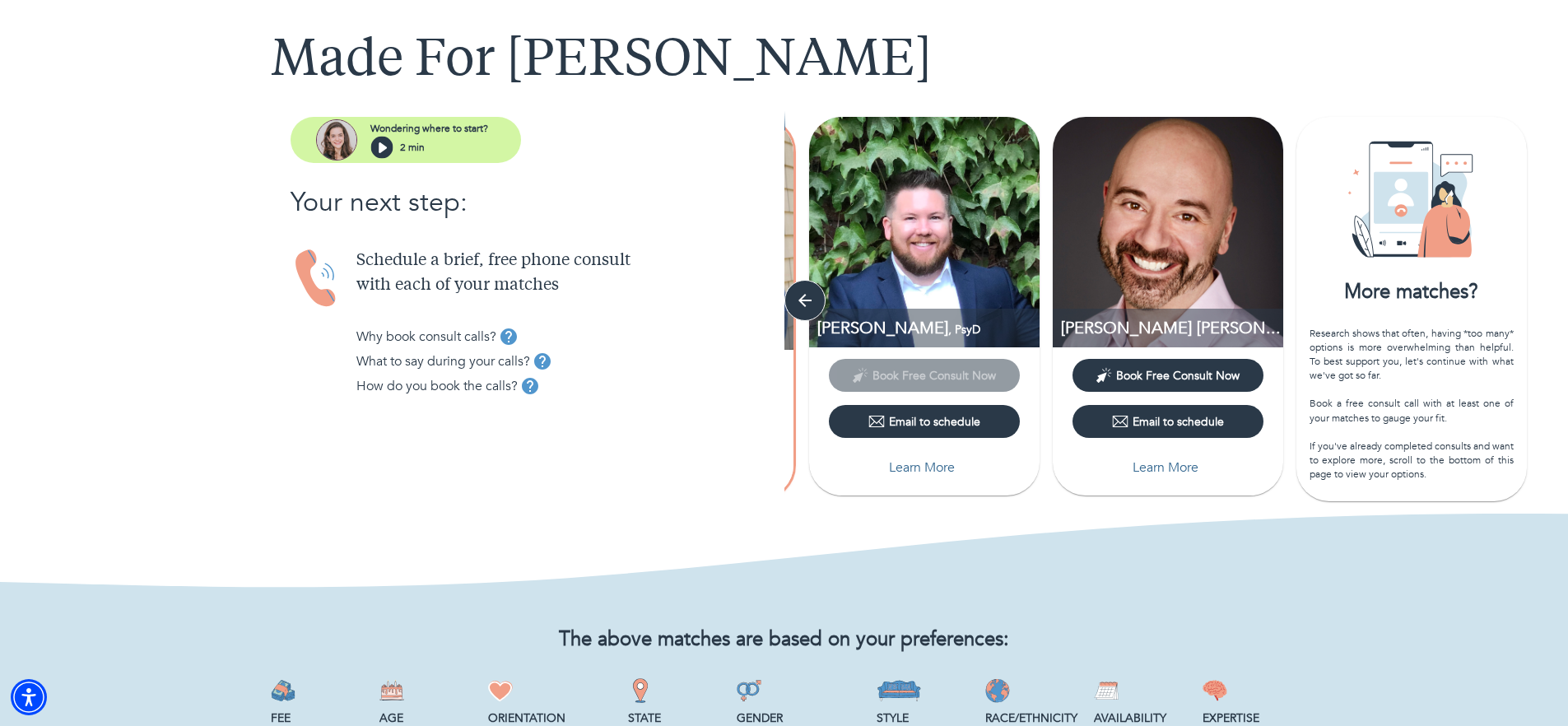
click at [1458, 467] on div "Research shows that often, having *too many* options is more overwhelming than …" at bounding box center [1411, 404] width 204 height 155
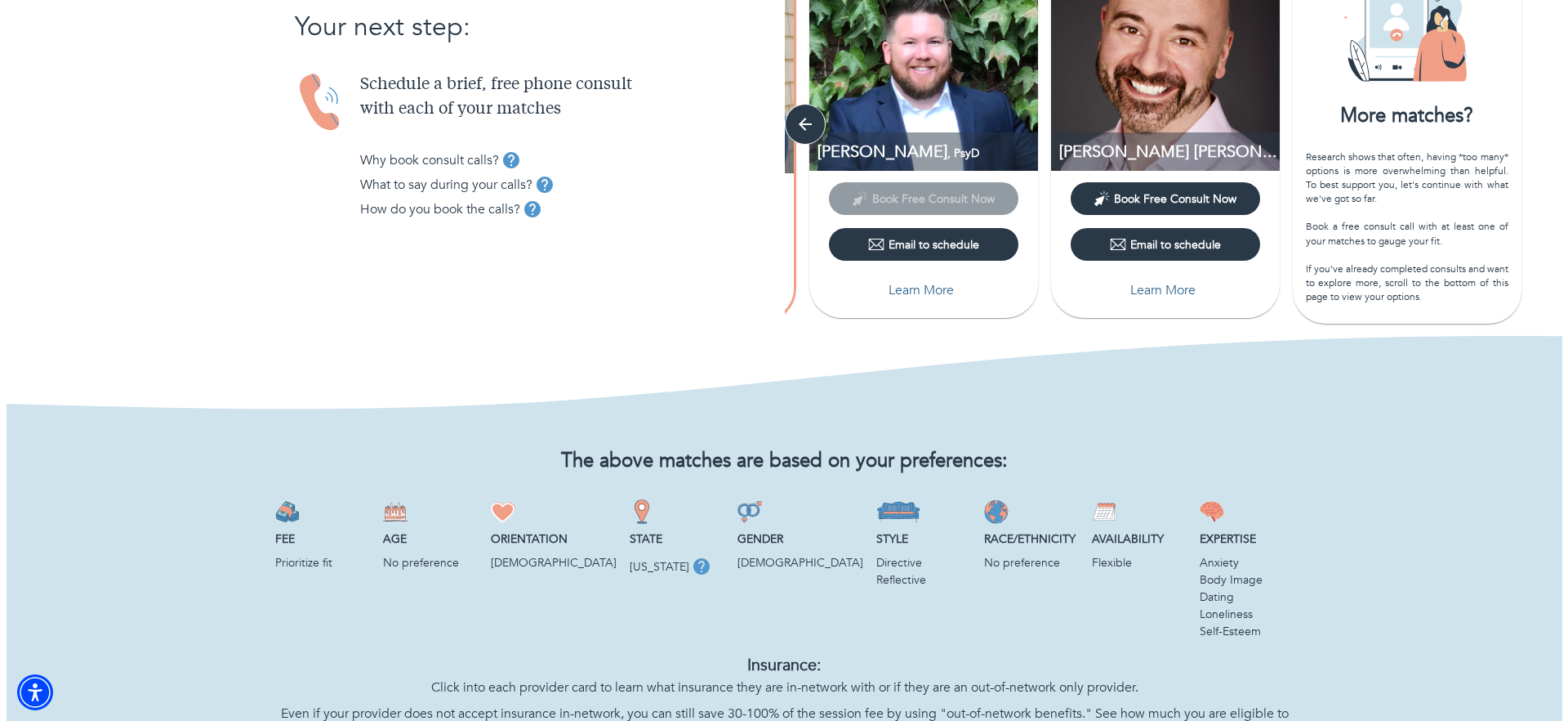
scroll to position [598, 0]
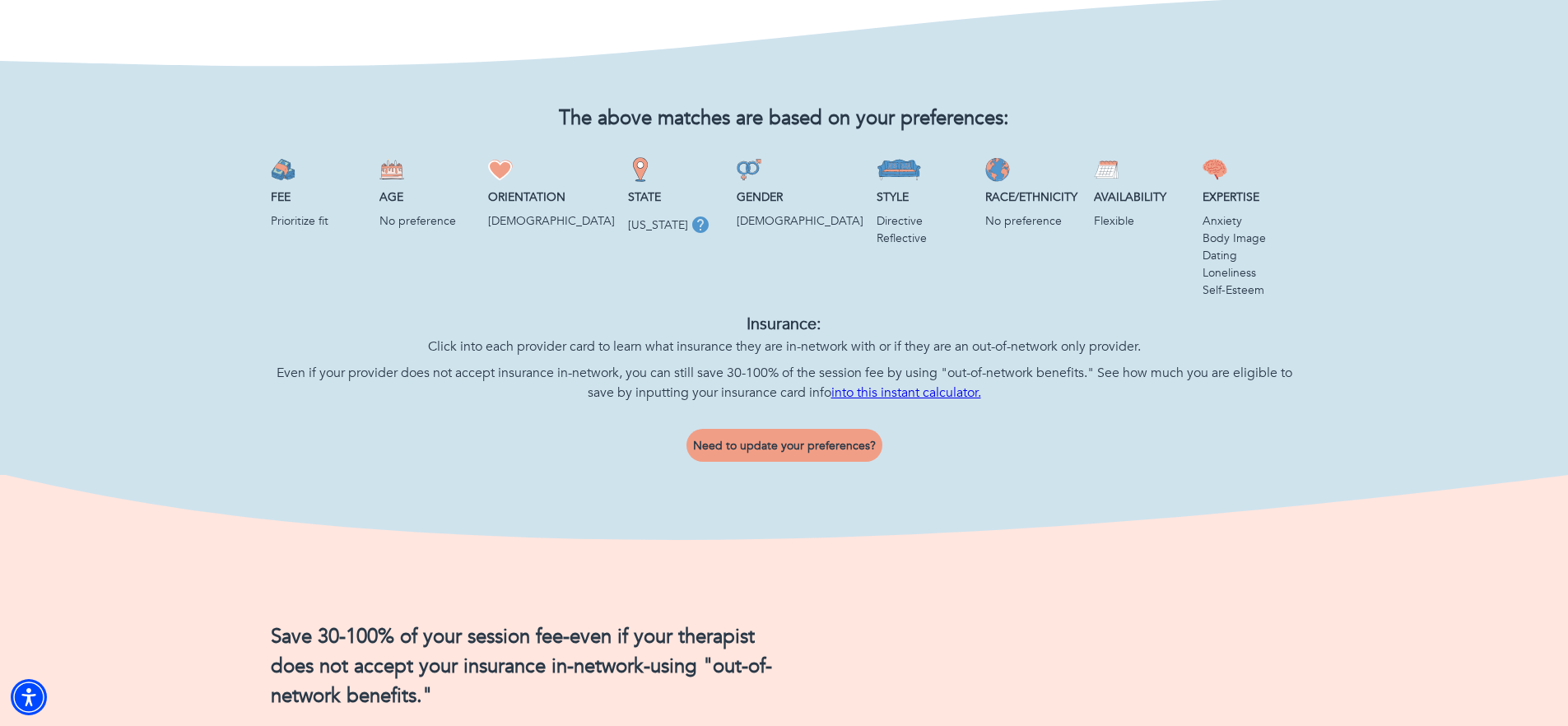
click at [828, 462] on button "Need to update your preferences?" at bounding box center [784, 445] width 196 height 33
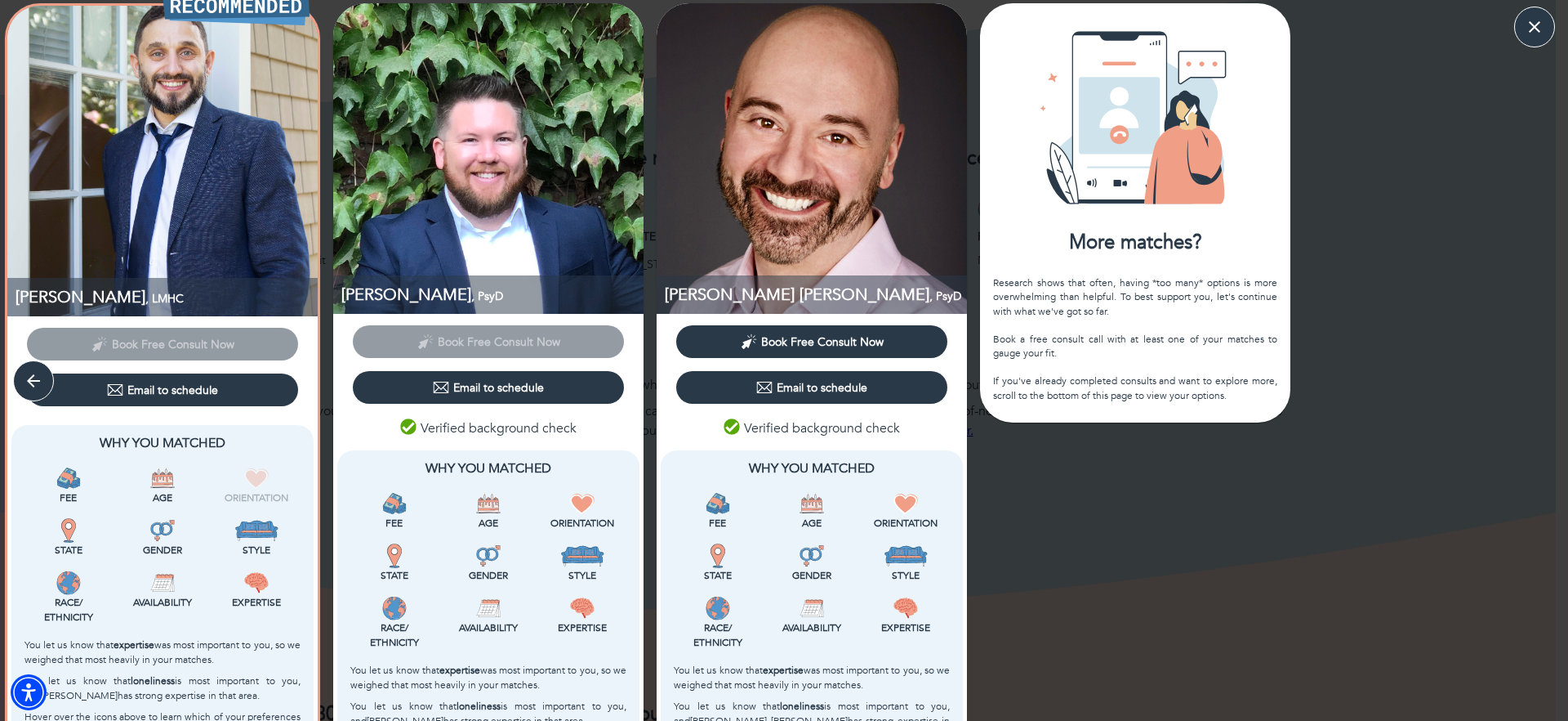
scroll to position [607, 0]
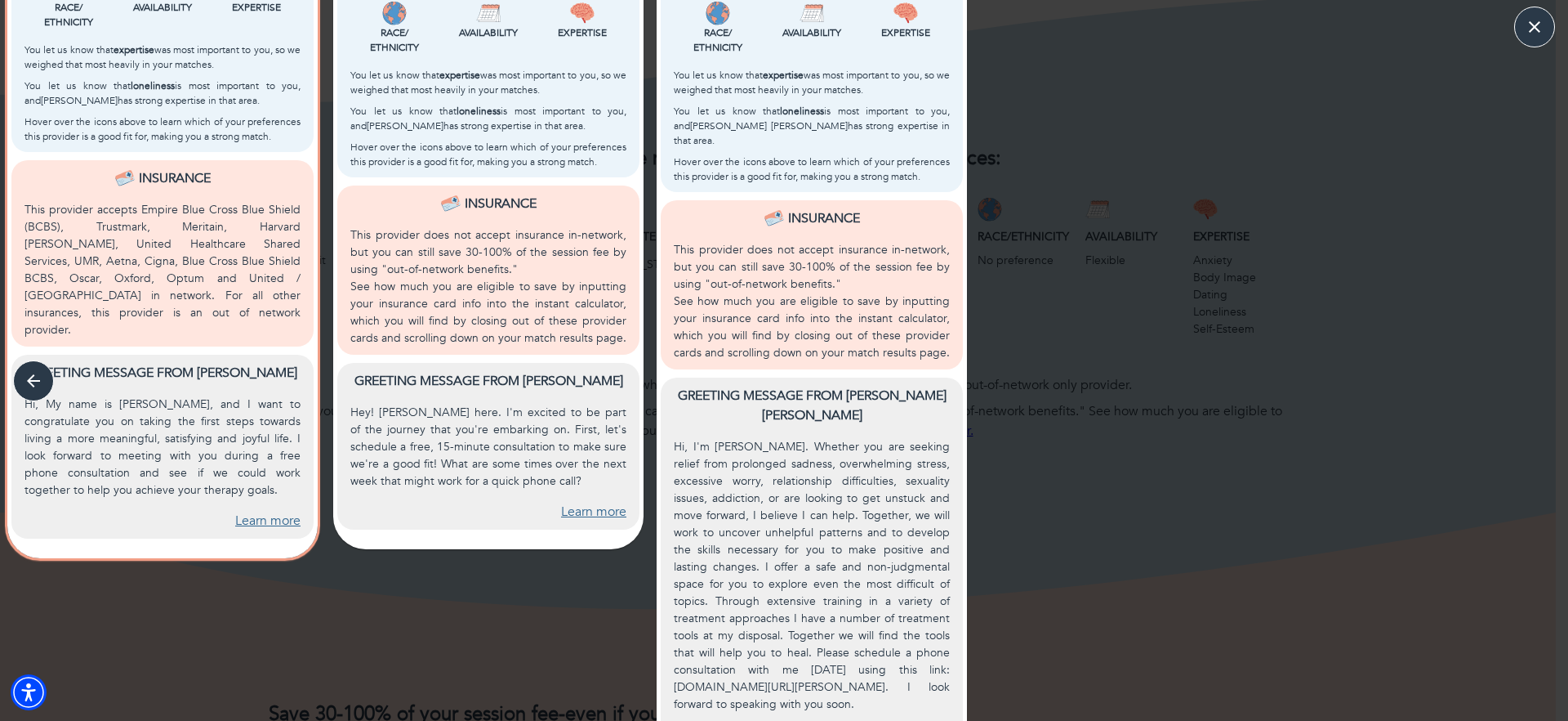
click at [1164, 330] on div "More matches? Research shows that often, having *too many* options is more over…" at bounding box center [1135, 90] width 324 height 1364
click at [1523, 24] on icon "button" at bounding box center [1535, 26] width 24 height 24
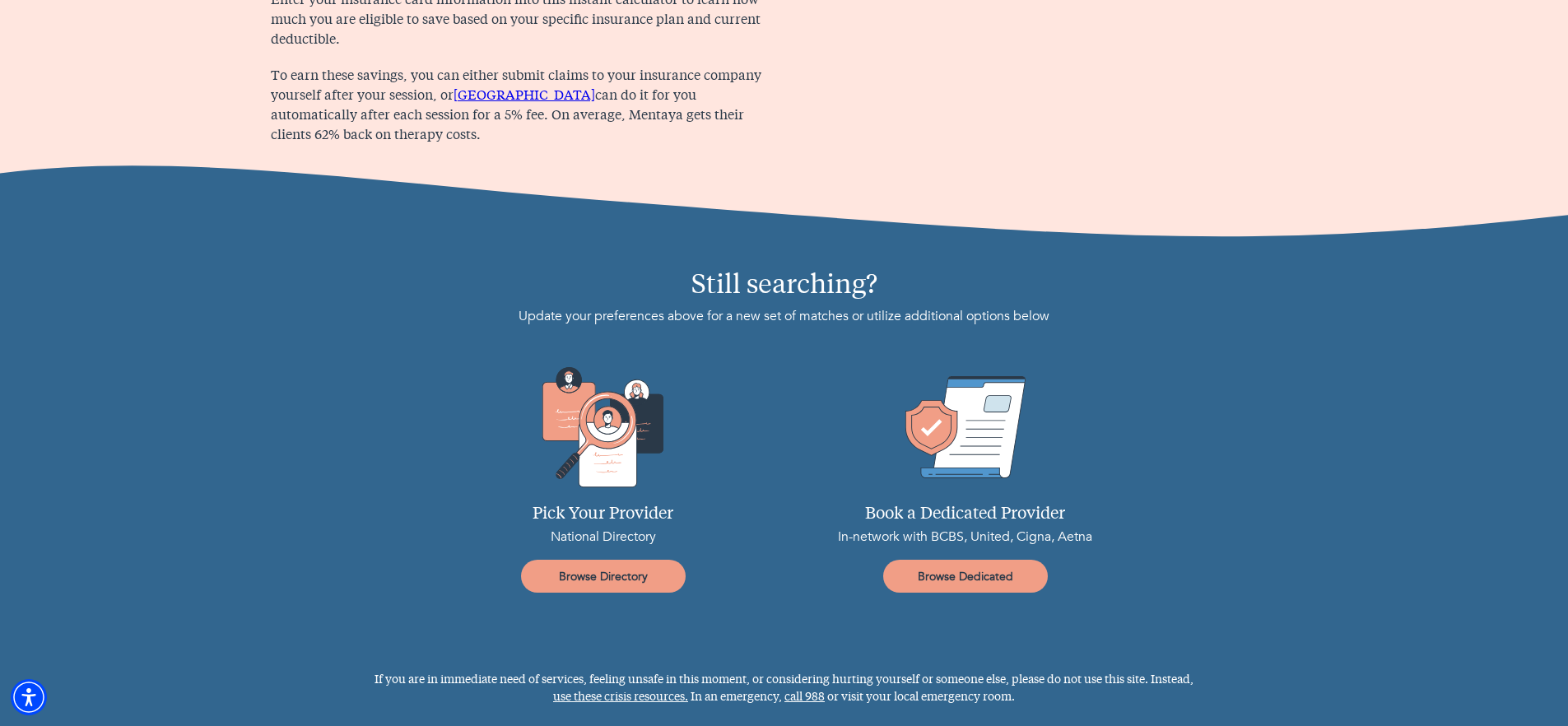
scroll to position [1567, 0]
click at [1022, 582] on span "Browse Dedicated" at bounding box center [965, 575] width 152 height 15
